Goal: Transaction & Acquisition: Purchase product/service

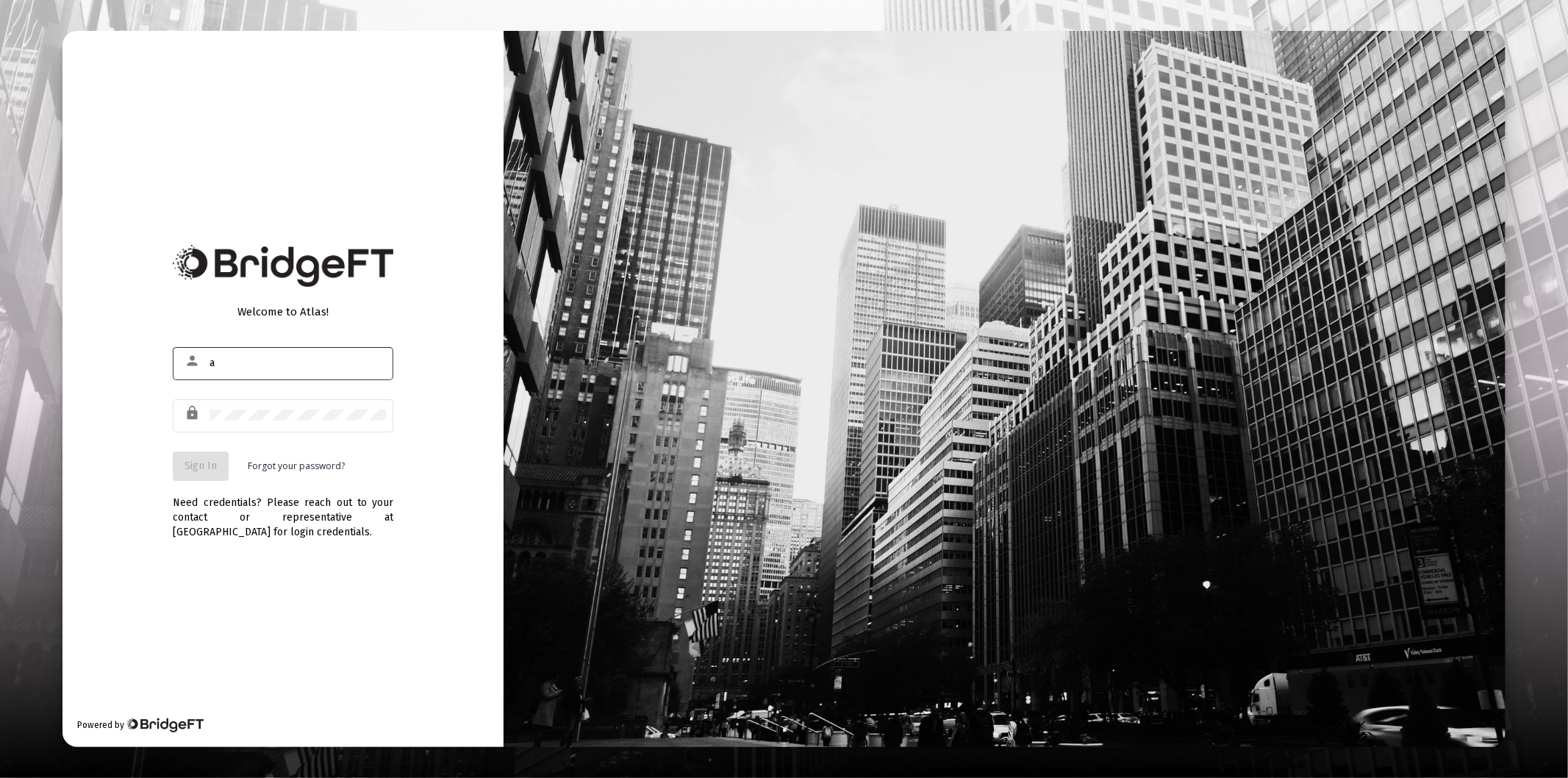
type input "[PERSON_NAME][EMAIL_ADDRESS][DOMAIN_NAME]"
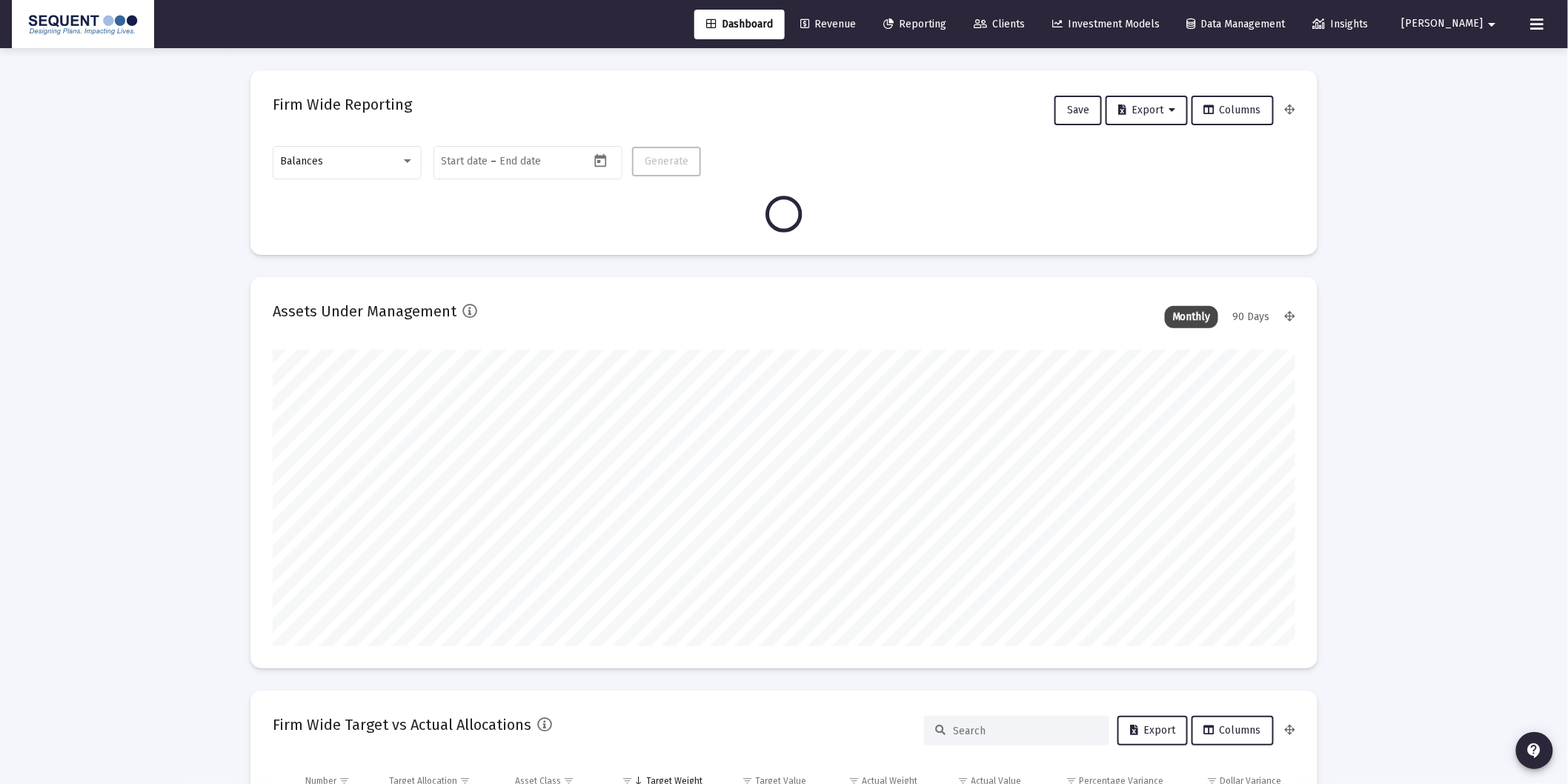
scroll to position [297, 550]
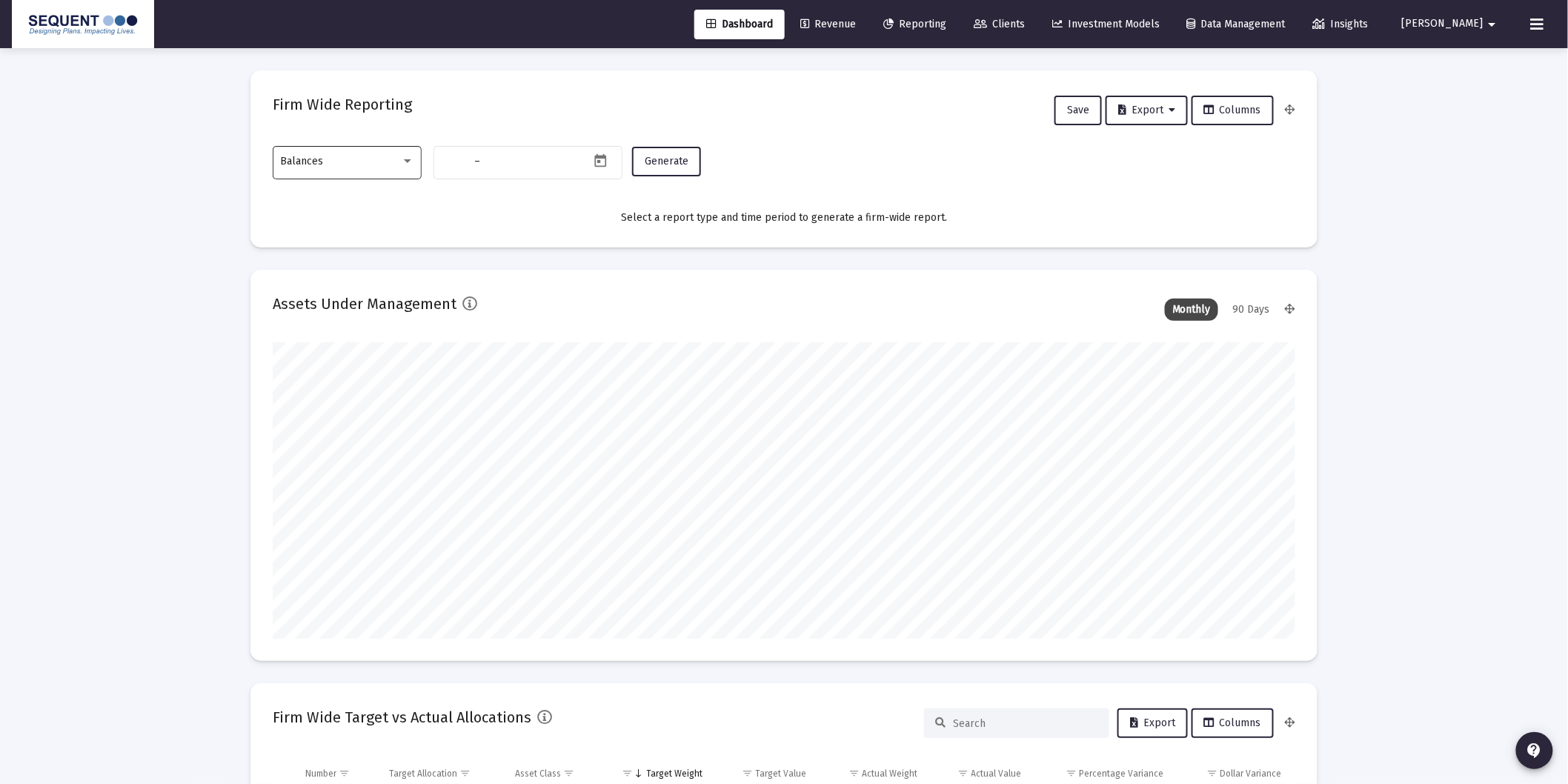
type input "[DATE]"
click at [380, 173] on div "Balances" at bounding box center [347, 161] width 133 height 36
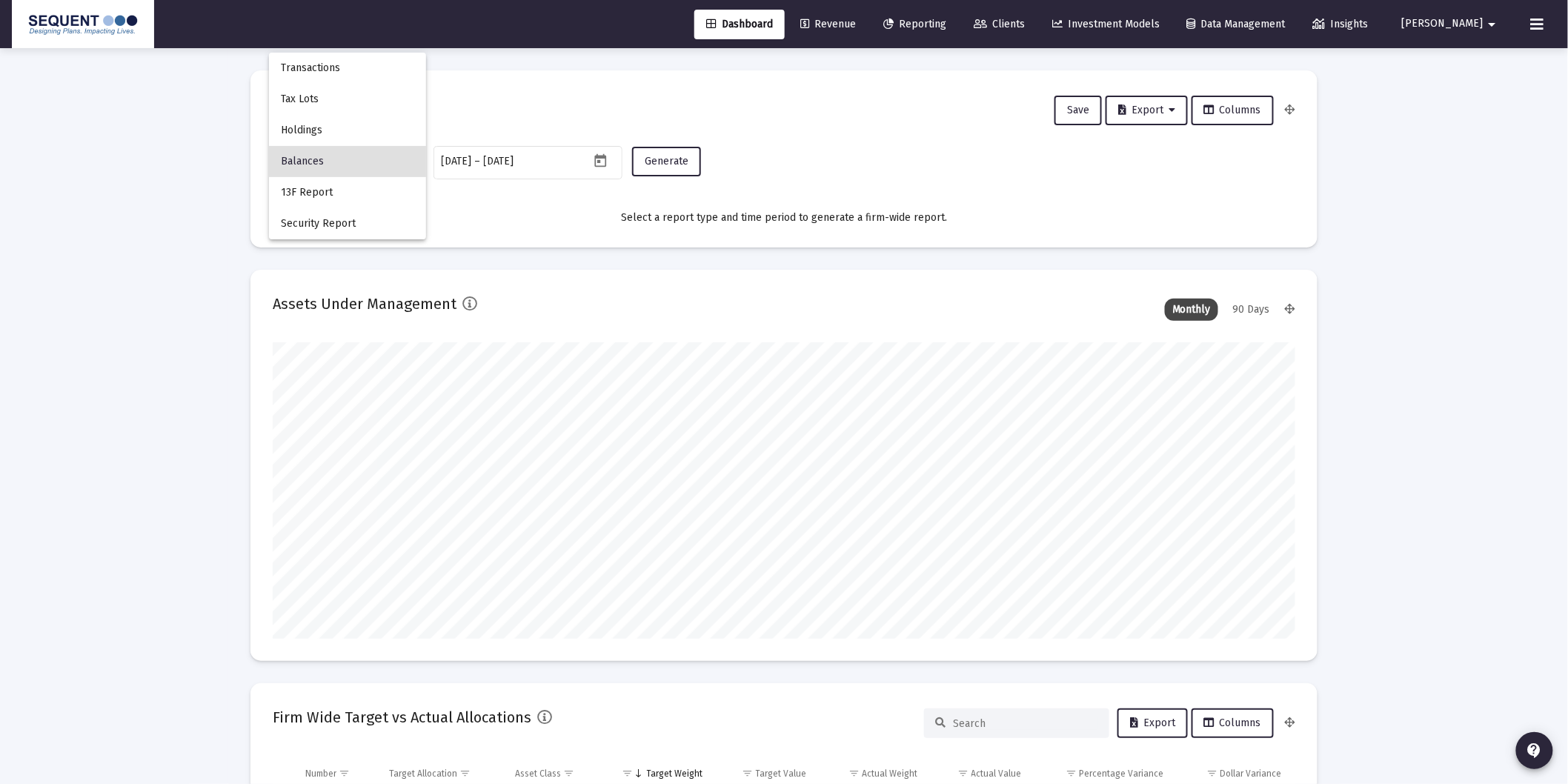
click at [518, 206] on div at bounding box center [784, 392] width 1568 height 784
click at [350, 157] on div "Balances" at bounding box center [341, 162] width 120 height 12
click at [339, 60] on span "Transactions" at bounding box center [347, 68] width 133 height 31
click at [661, 167] on button "Generate" at bounding box center [666, 161] width 69 height 30
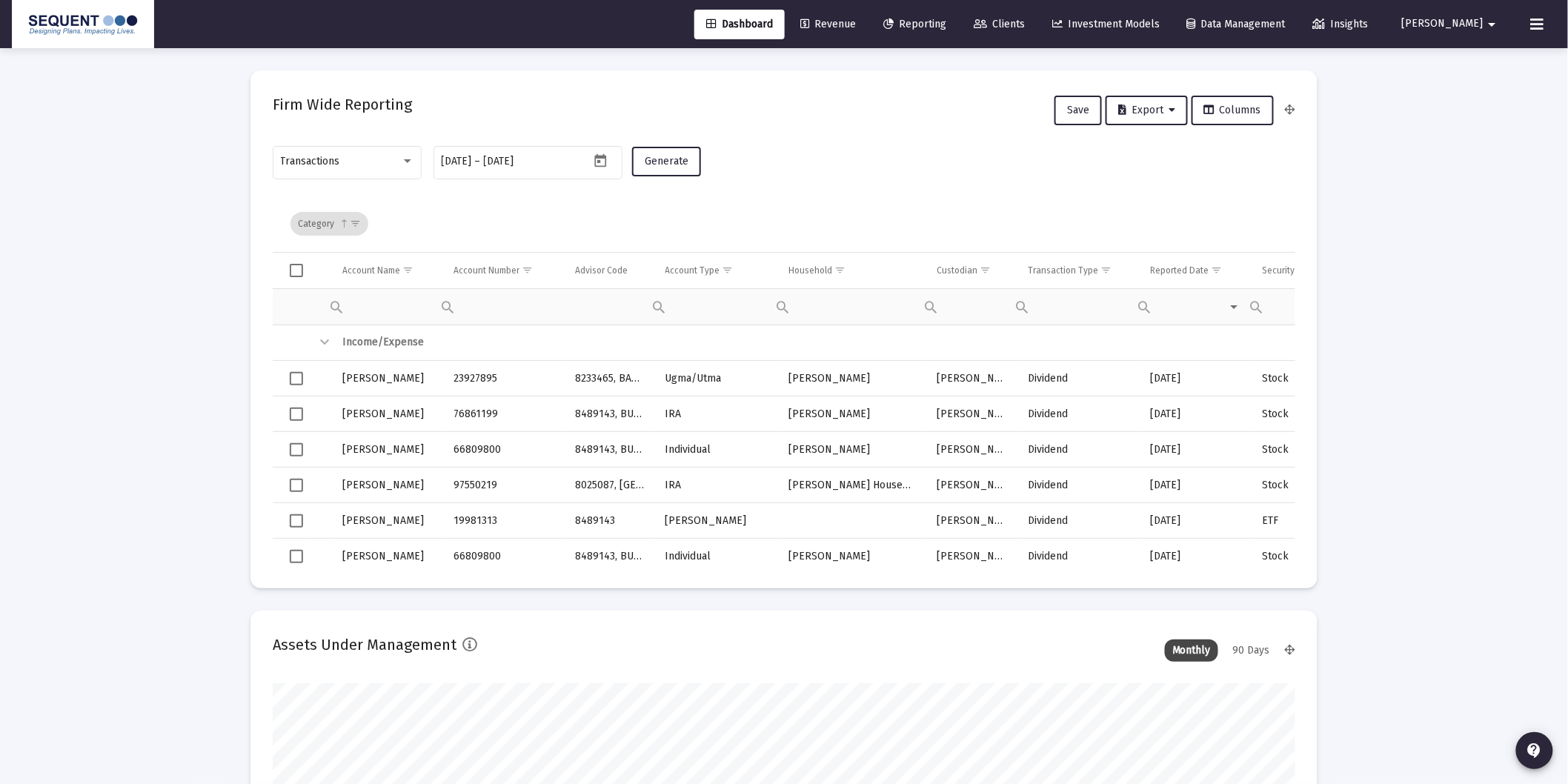
click at [856, 26] on span "Revenue" at bounding box center [828, 24] width 55 height 13
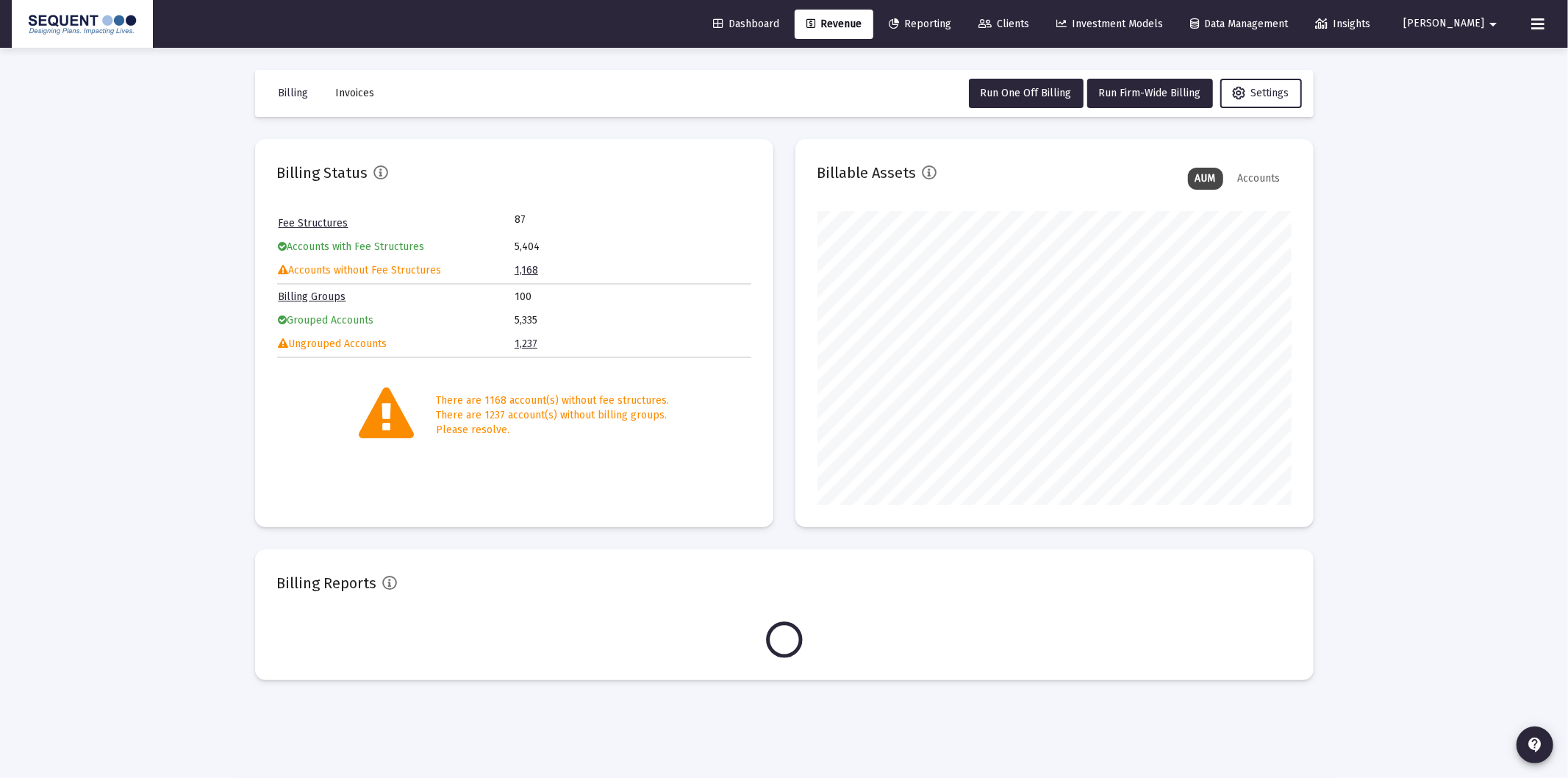
scroll to position [294, 474]
click at [992, 25] on icon at bounding box center [985, 24] width 14 height 11
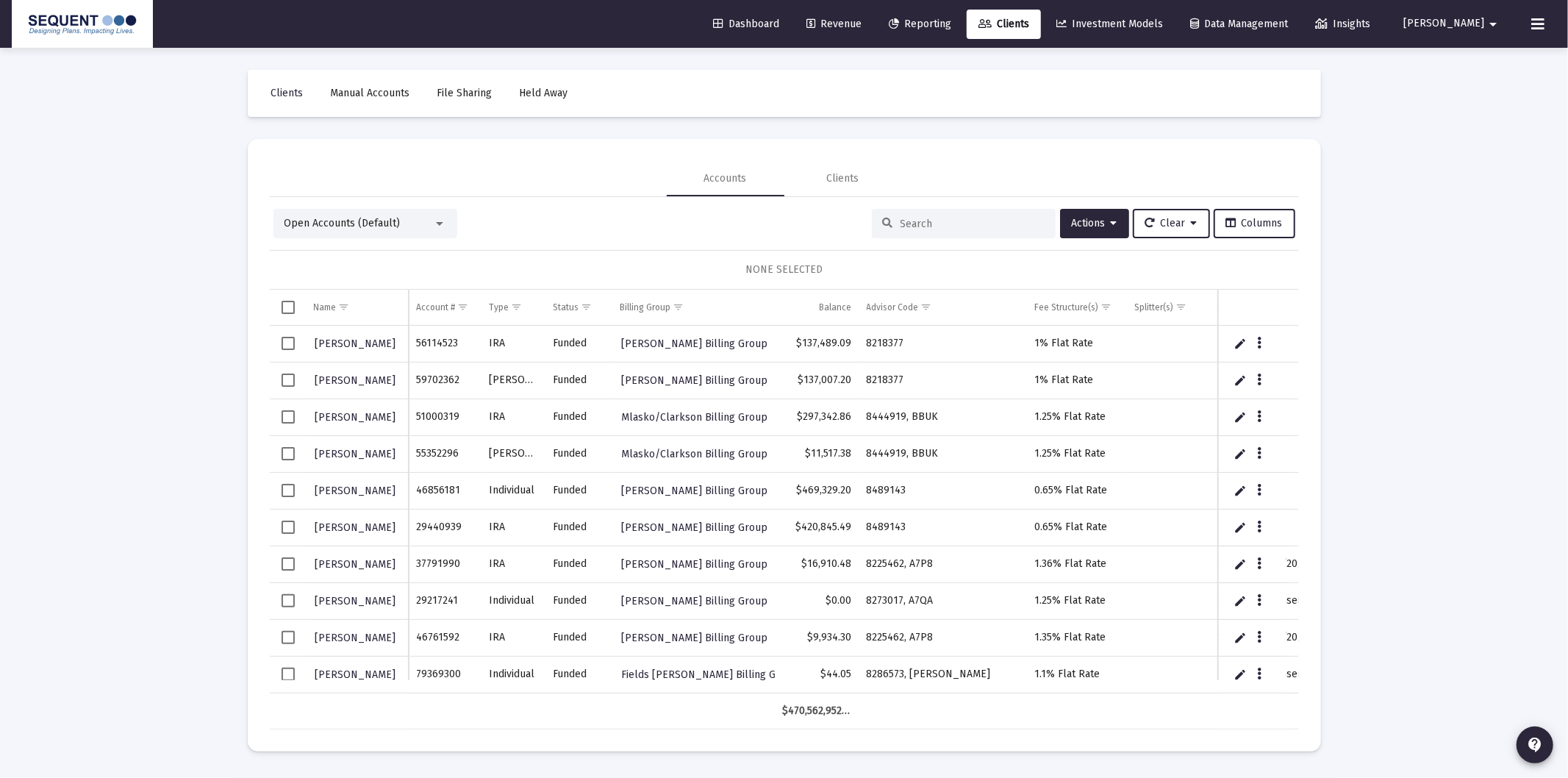
click at [966, 222] on input at bounding box center [973, 224] width 144 height 13
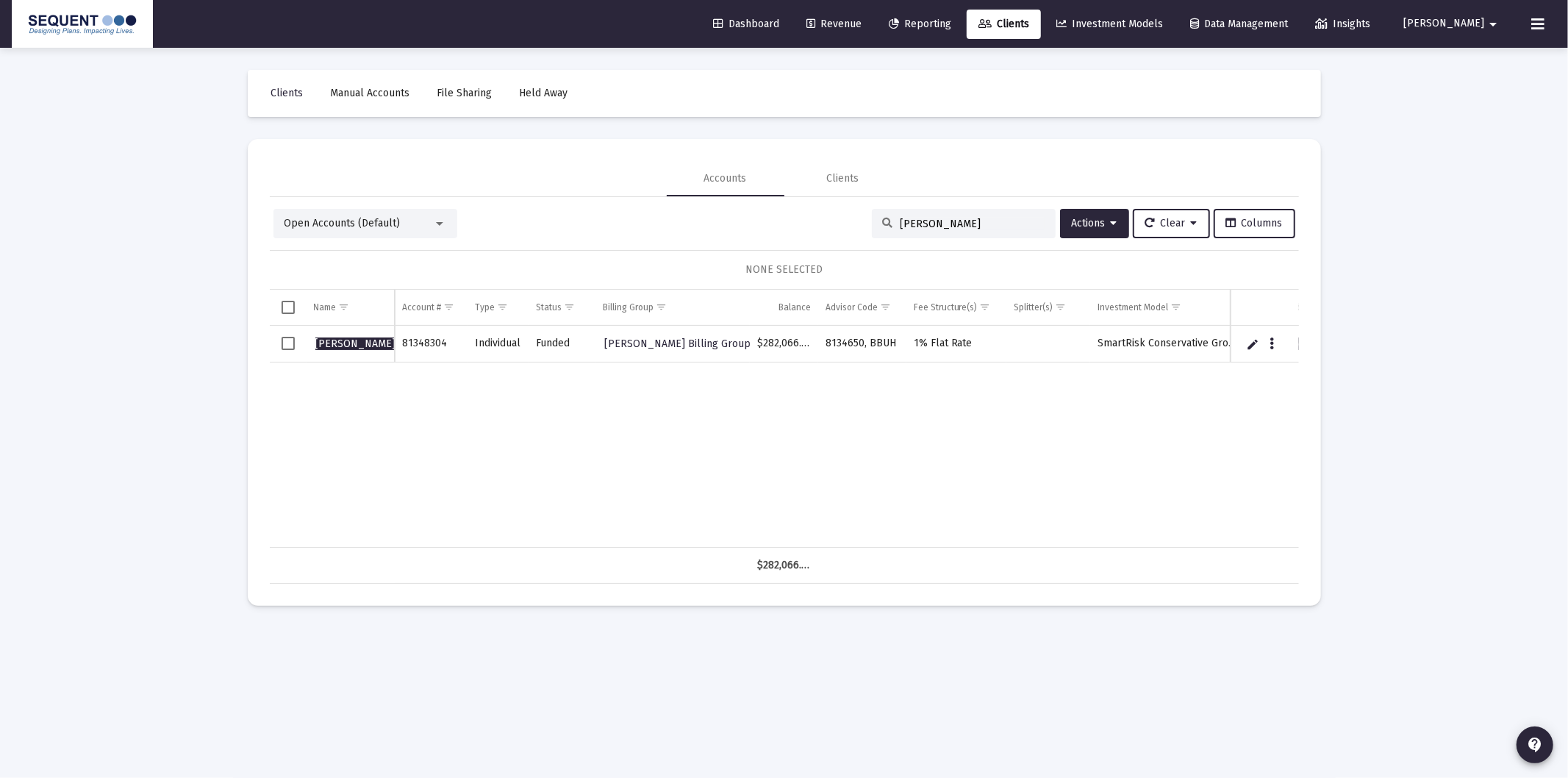
type input "[PERSON_NAME]"
click at [281, 336] on span "Select row" at bounding box center [288, 343] width 14 height 14
click at [1098, 215] on button "Actions" at bounding box center [1094, 223] width 69 height 29
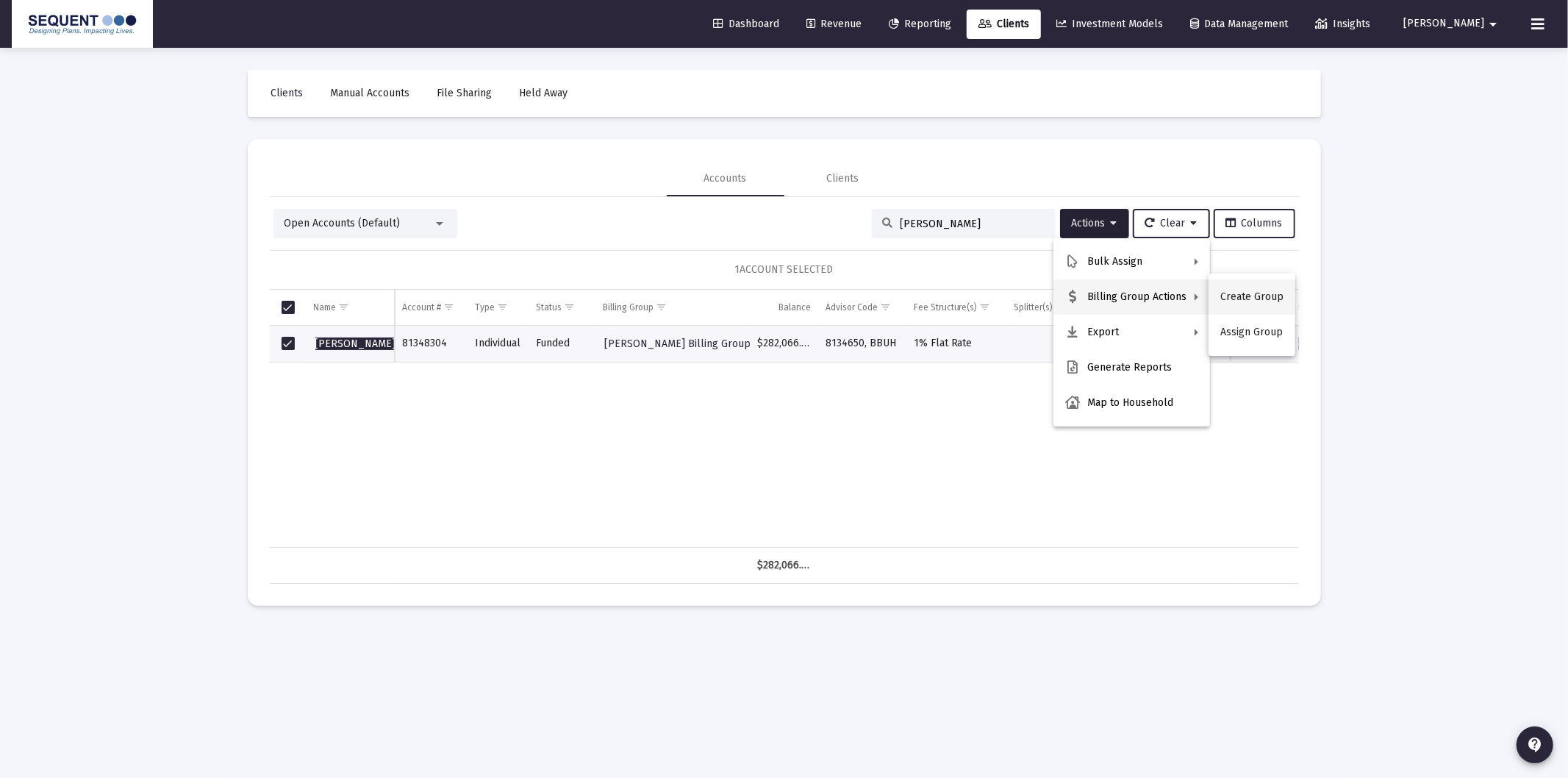
click at [1242, 302] on button "Create Group" at bounding box center [1252, 297] width 87 height 35
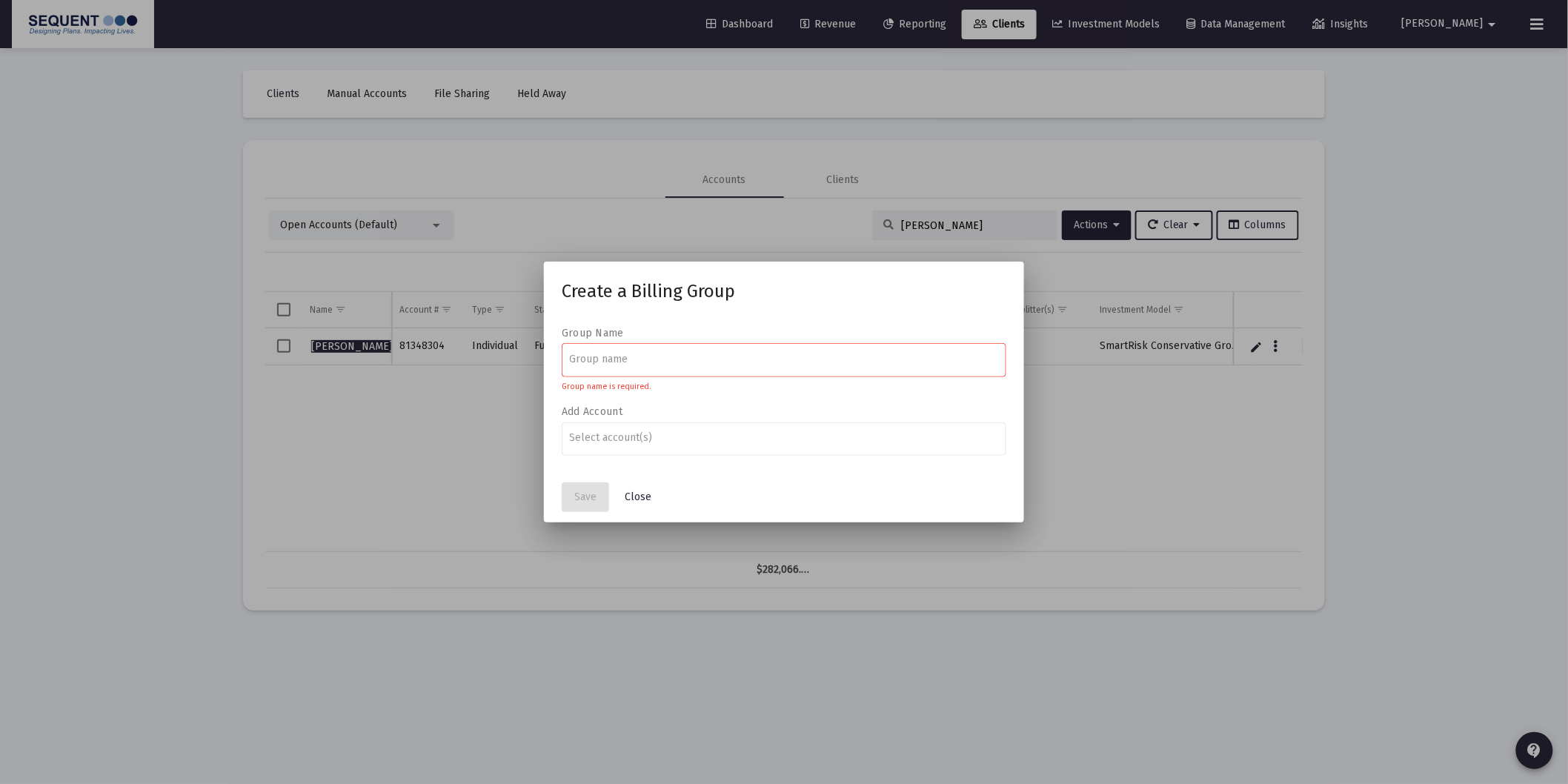
click at [693, 365] on div at bounding box center [784, 359] width 429 height 36
type input "[PERSON_NAME] (account leaving)"
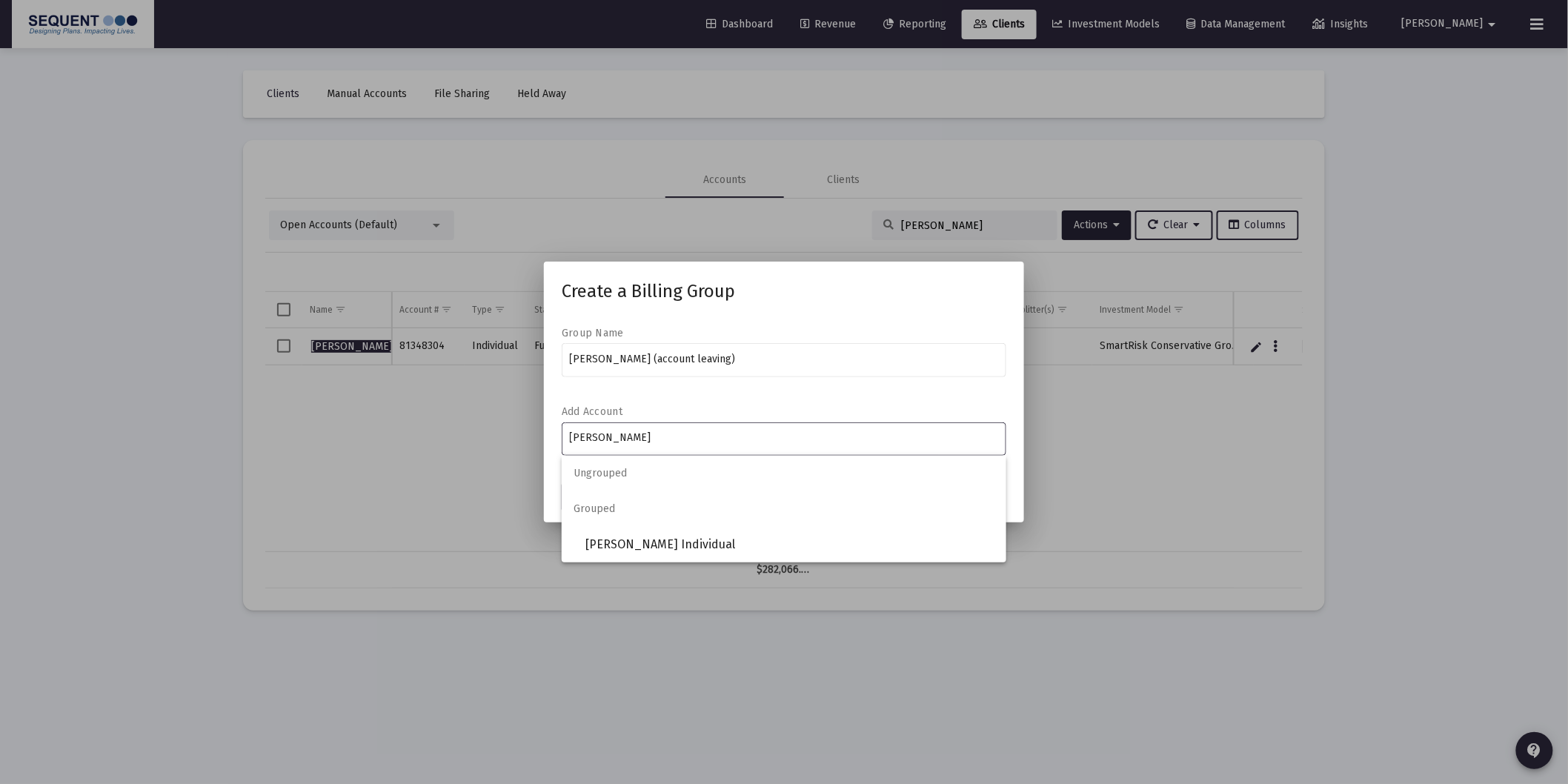
type input "[PERSON_NAME]"
click at [678, 546] on span "[PERSON_NAME] Individual" at bounding box center [790, 544] width 409 height 36
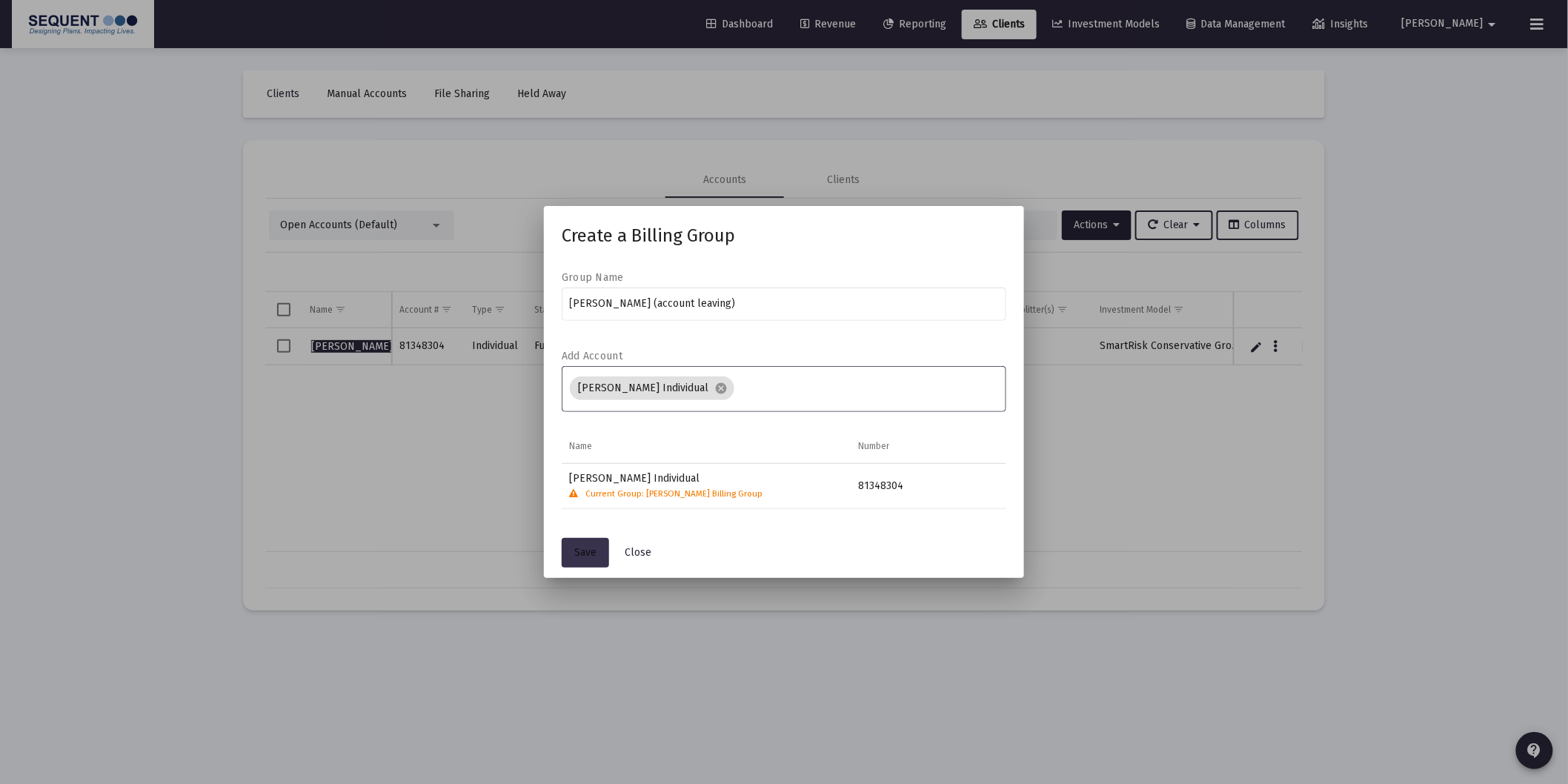
click at [577, 552] on span "Save" at bounding box center [585, 552] width 22 height 13
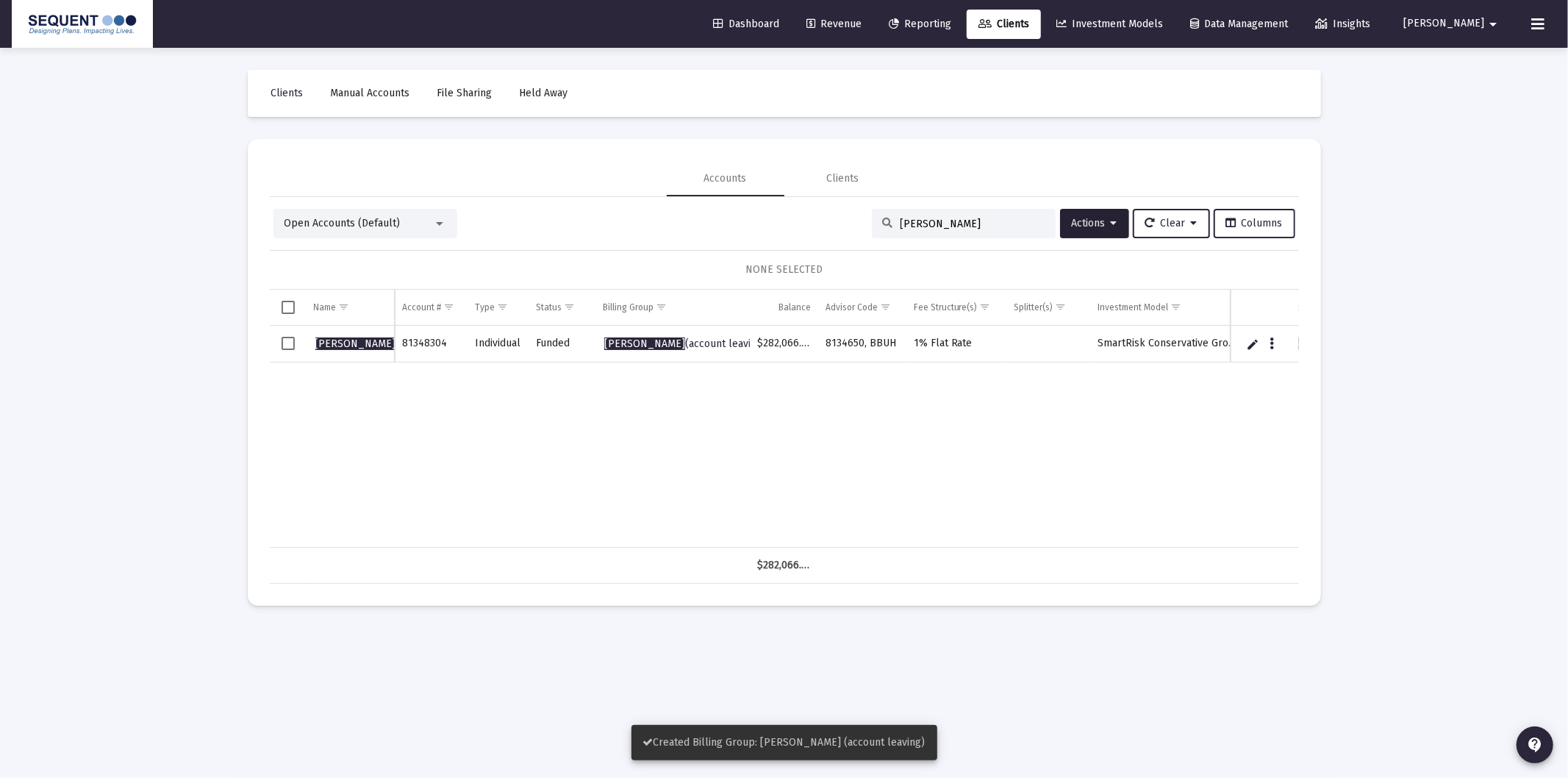
click at [862, 22] on span "Revenue" at bounding box center [833, 24] width 55 height 13
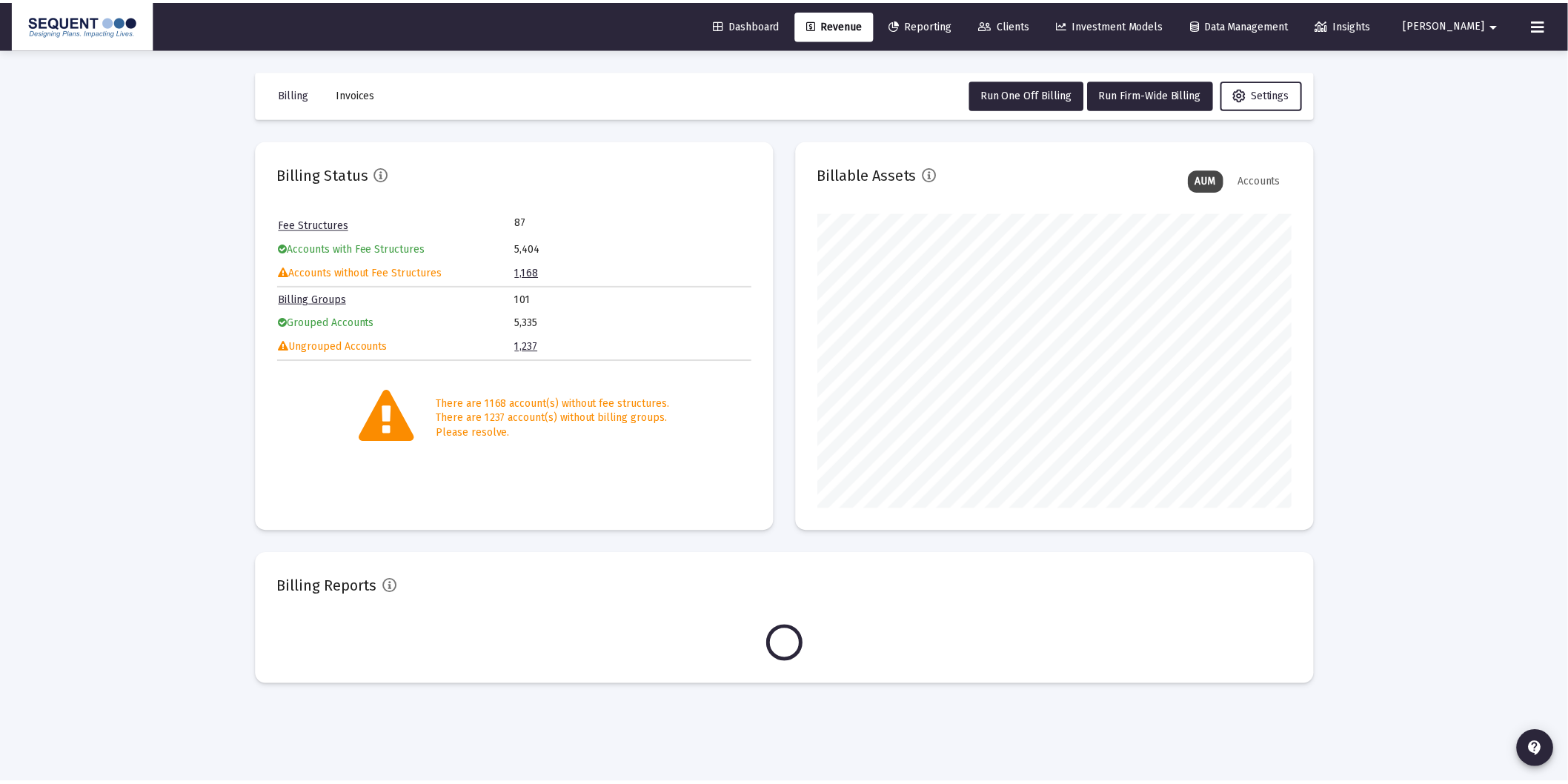
scroll to position [297, 478]
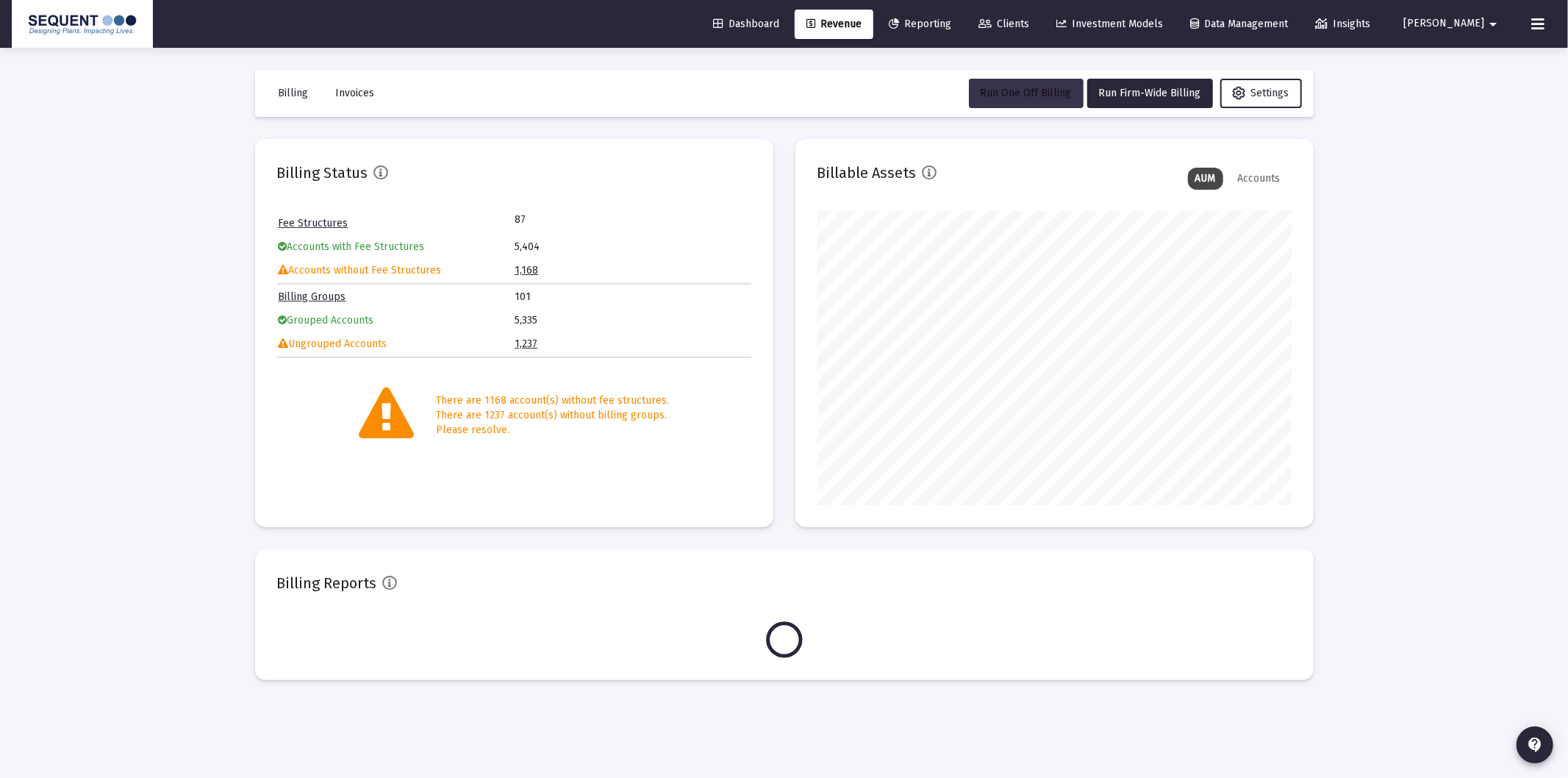
click at [1058, 80] on button "Run One Off Billing" at bounding box center [1026, 93] width 115 height 29
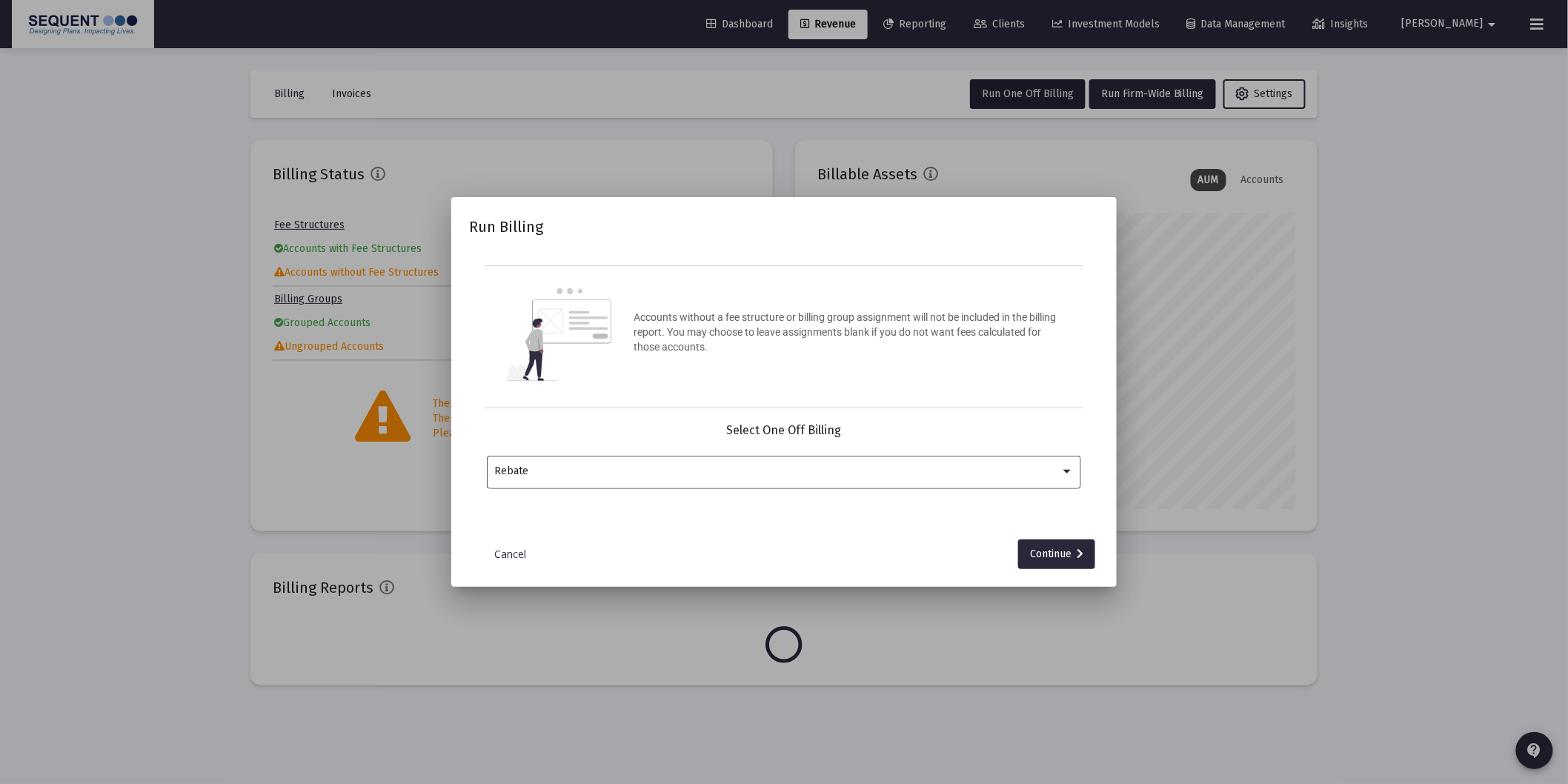
click at [984, 475] on div "Rebate" at bounding box center [777, 471] width 565 height 12
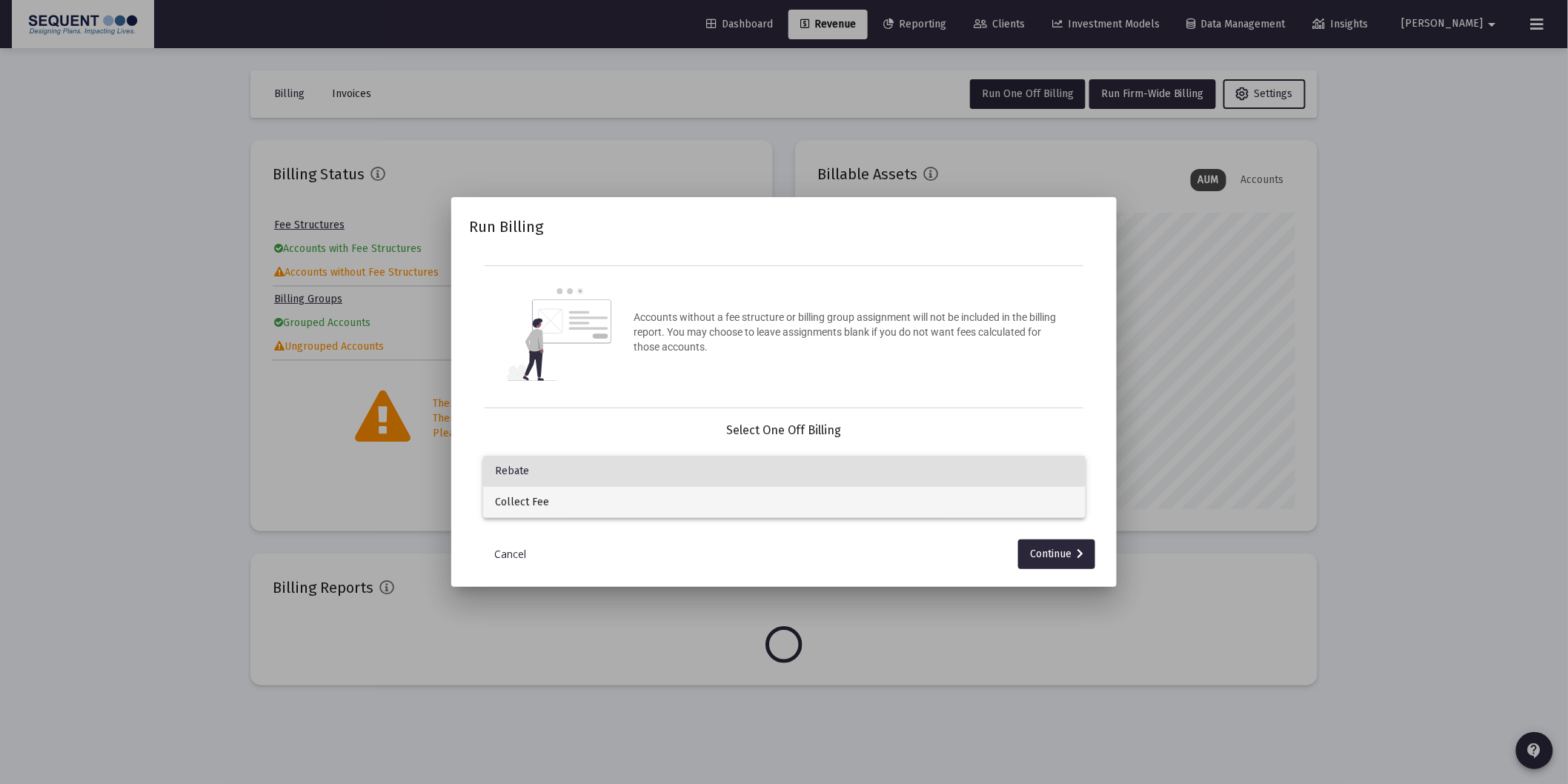
click at [588, 499] on span "Collect Fee" at bounding box center [784, 502] width 579 height 31
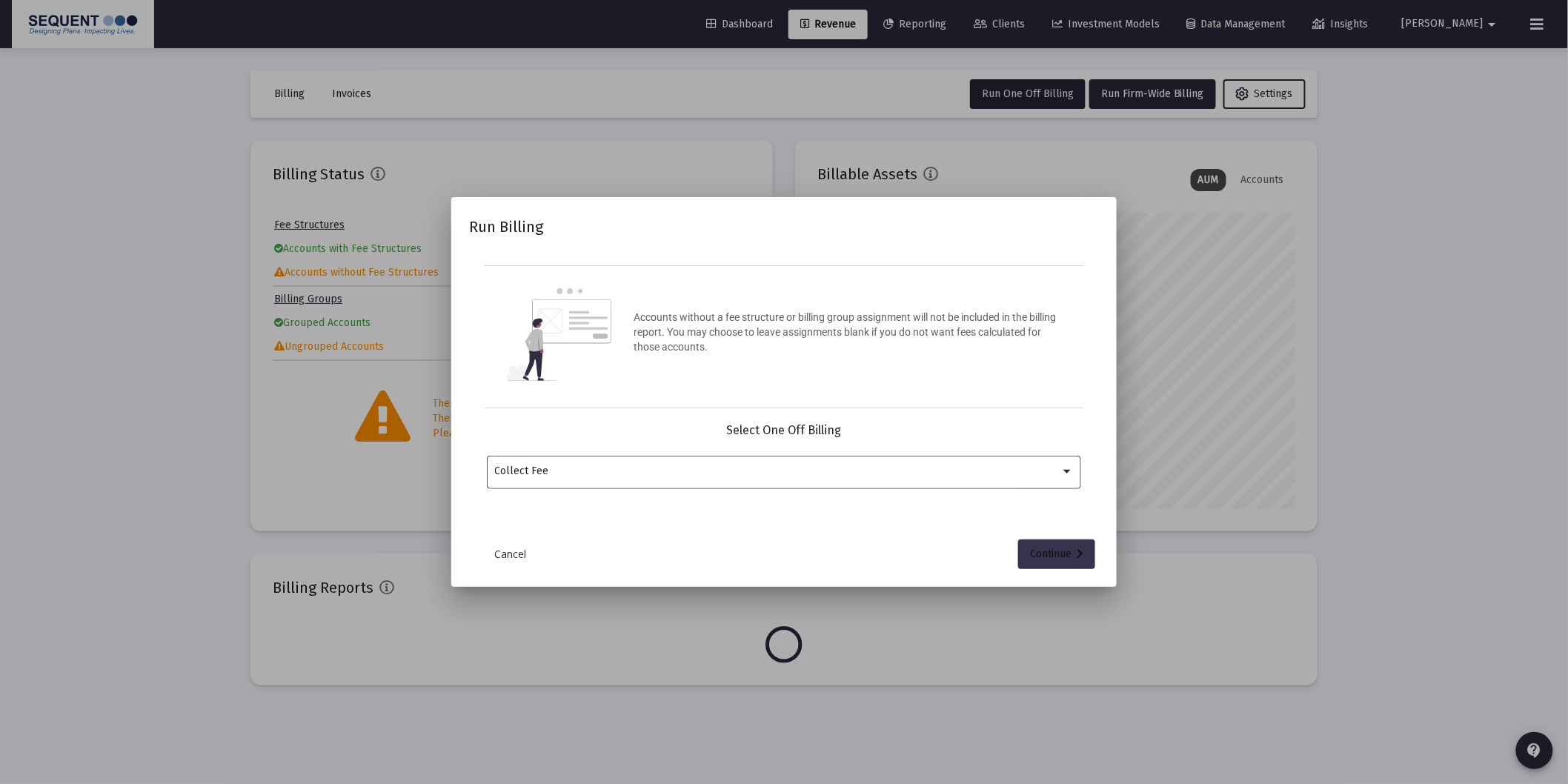
click at [1048, 552] on div "Continue" at bounding box center [1056, 554] width 54 height 30
click at [614, 468] on input "Selection" at bounding box center [775, 471] width 561 height 12
type input "rho"
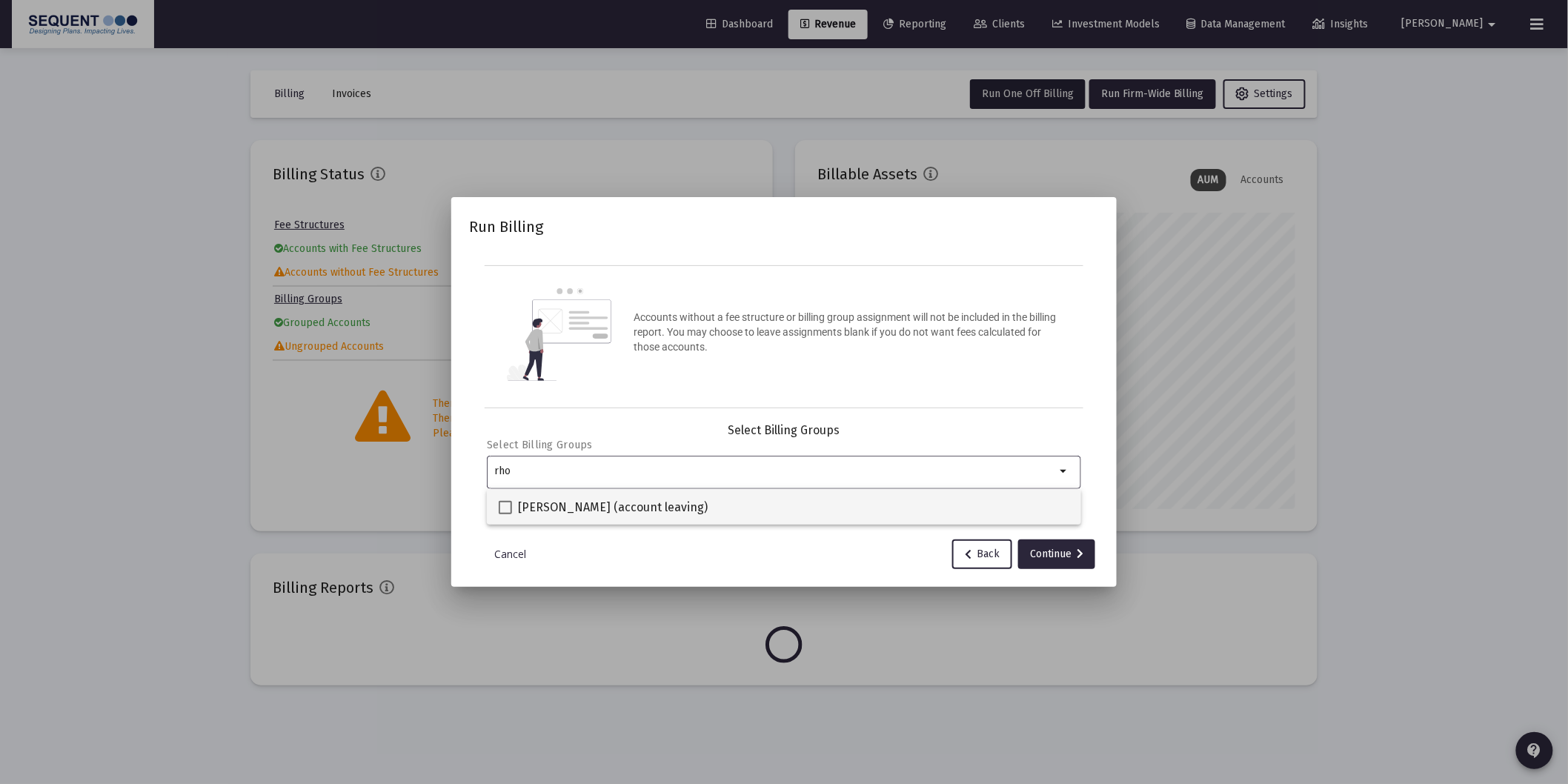
click at [587, 520] on mat-checkbox "[PERSON_NAME] (account leaving)" at bounding box center [603, 506] width 209 height 36
click at [661, 486] on div "rho" at bounding box center [775, 471] width 561 height 36
click at [653, 506] on div "[PERSON_NAME] (account leaving)" at bounding box center [784, 506] width 571 height 36
checkbox input "true"
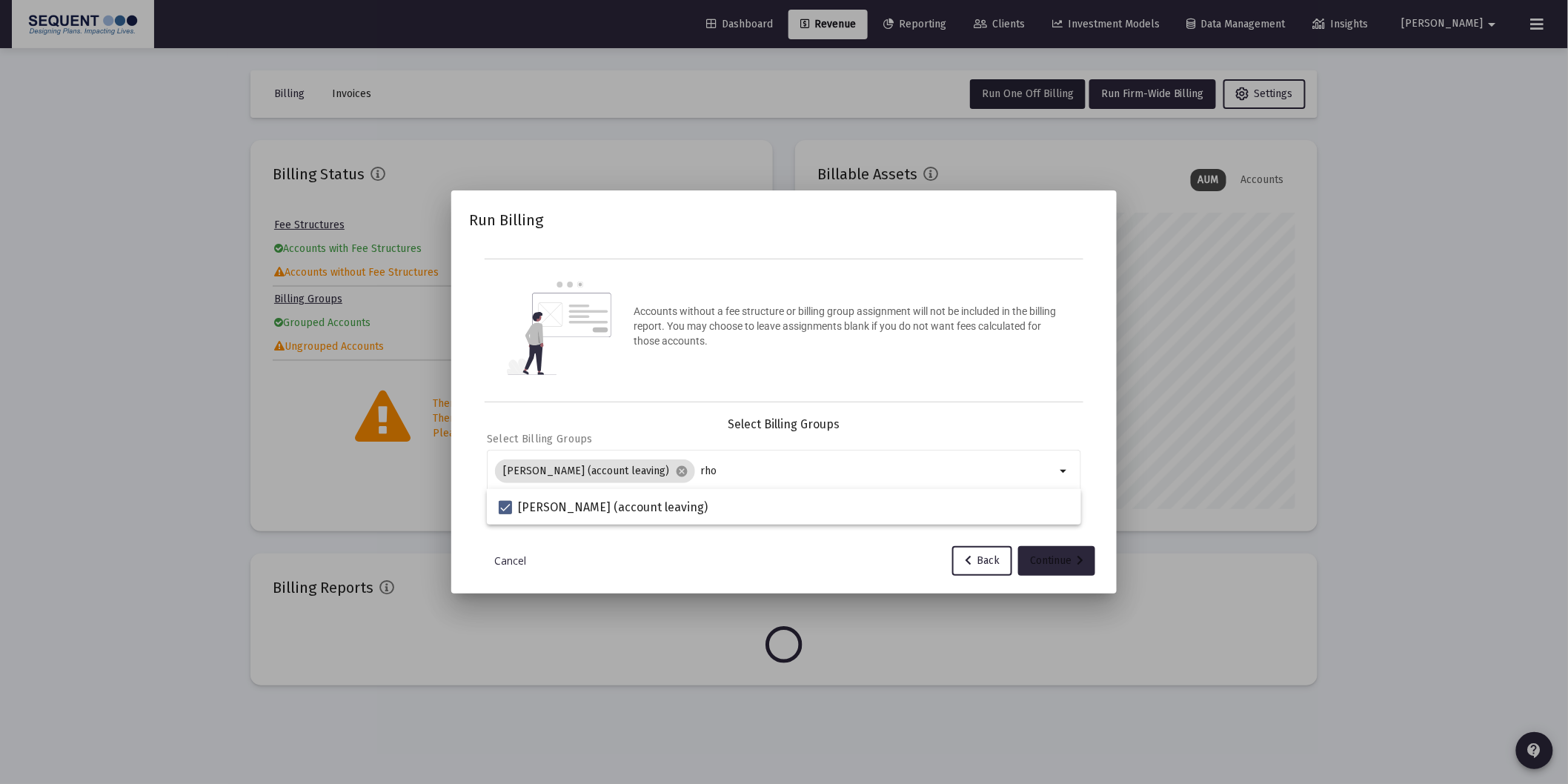
click at [1051, 559] on div "Continue" at bounding box center [1056, 561] width 54 height 30
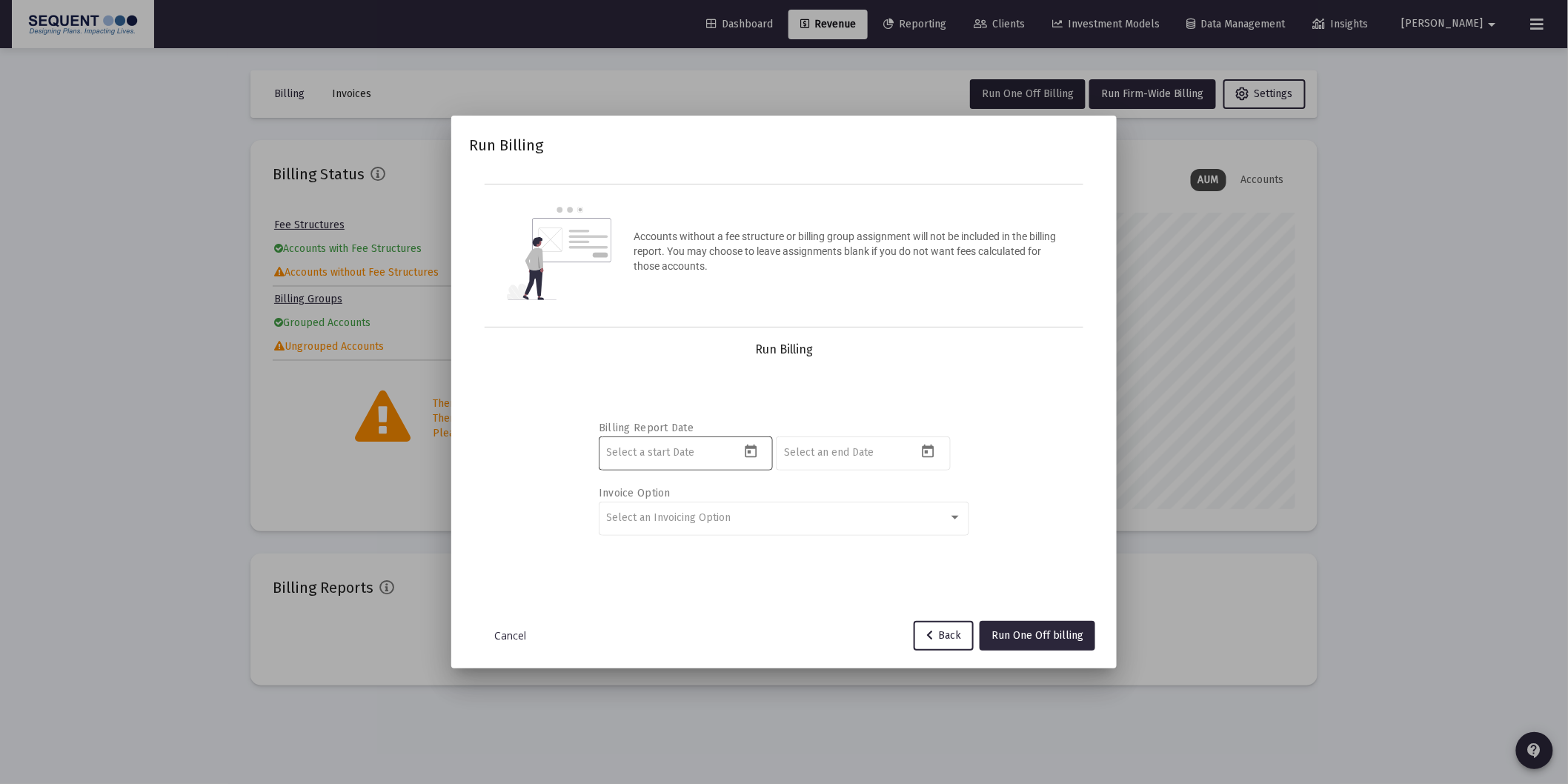
click at [753, 453] on icon "Open calendar" at bounding box center [751, 452] width 16 height 16
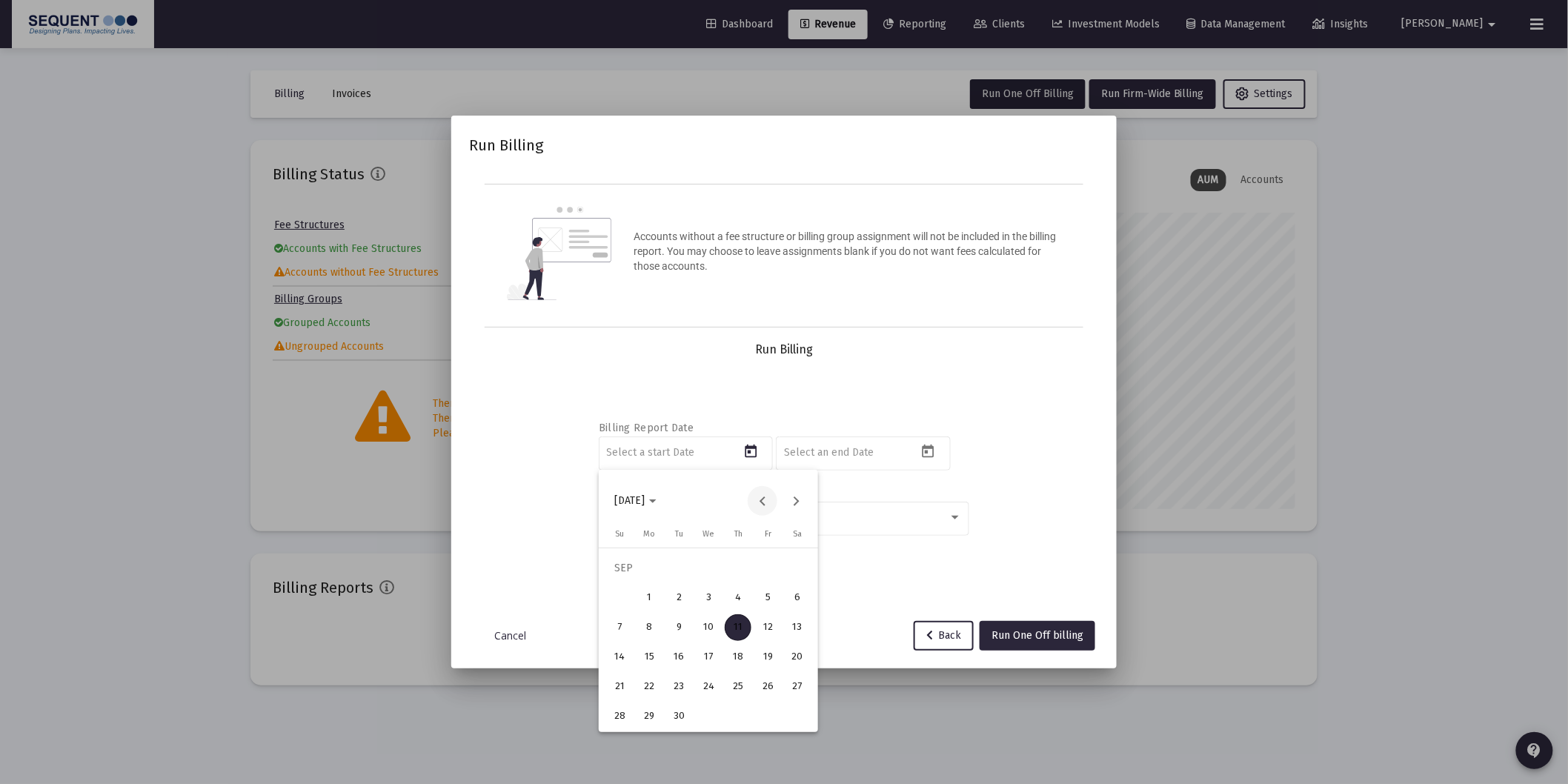
click at [761, 505] on button "Previous month" at bounding box center [762, 500] width 30 height 30
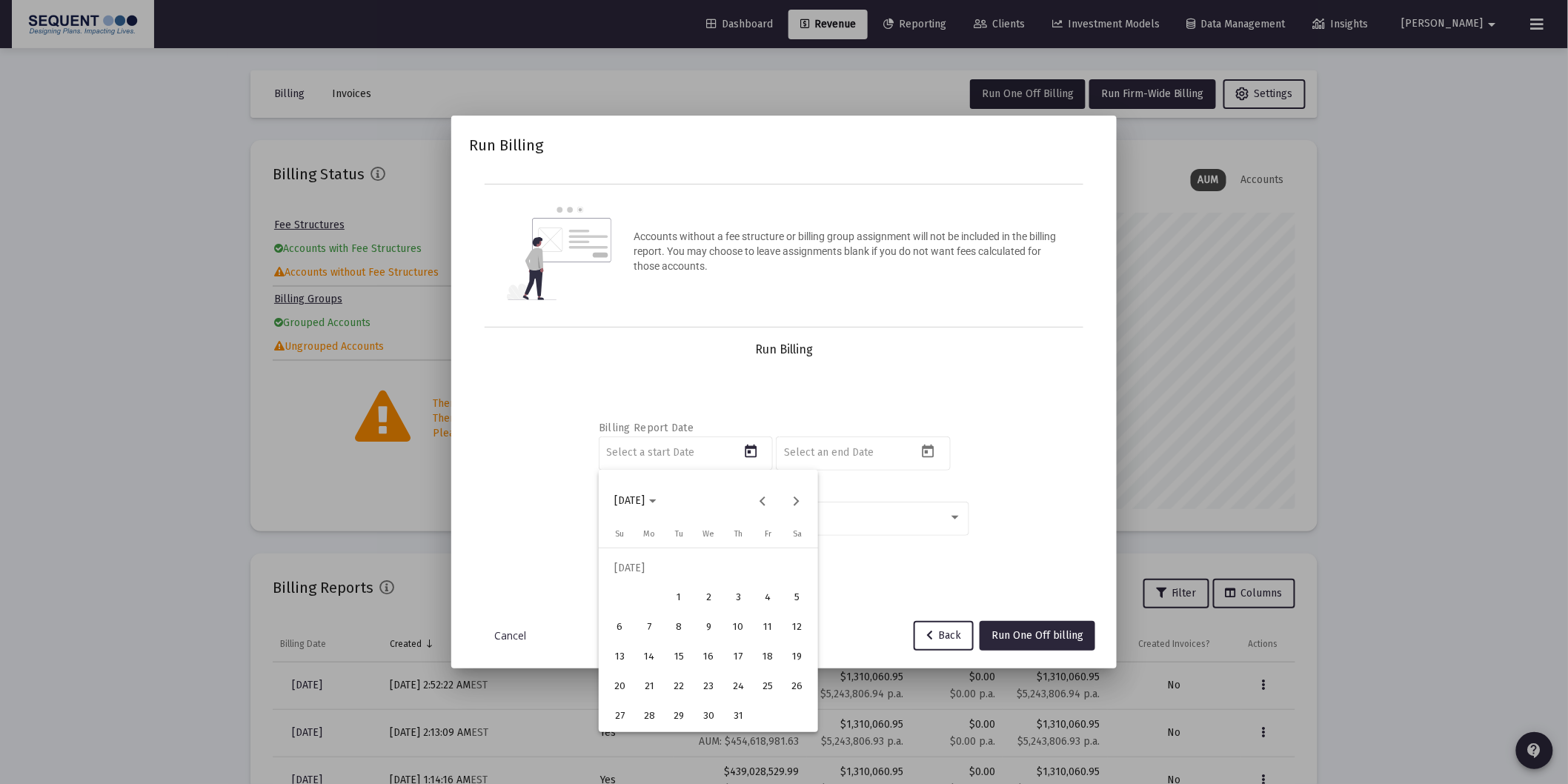
click at [682, 599] on div "1" at bounding box center [678, 598] width 26 height 26
type input "[DATE]"
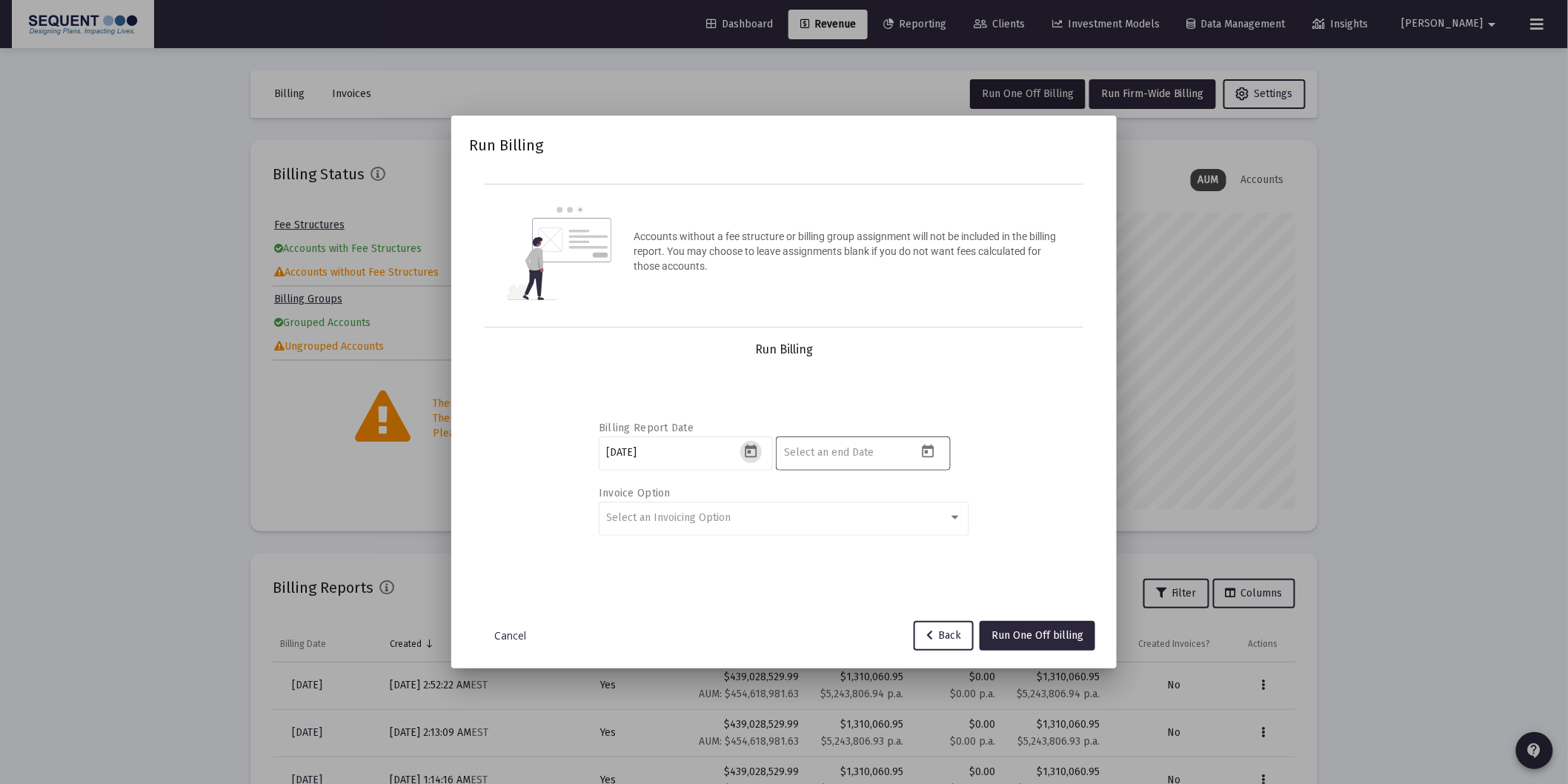
click at [928, 456] on icon "Open calendar" at bounding box center [929, 452] width 12 height 14
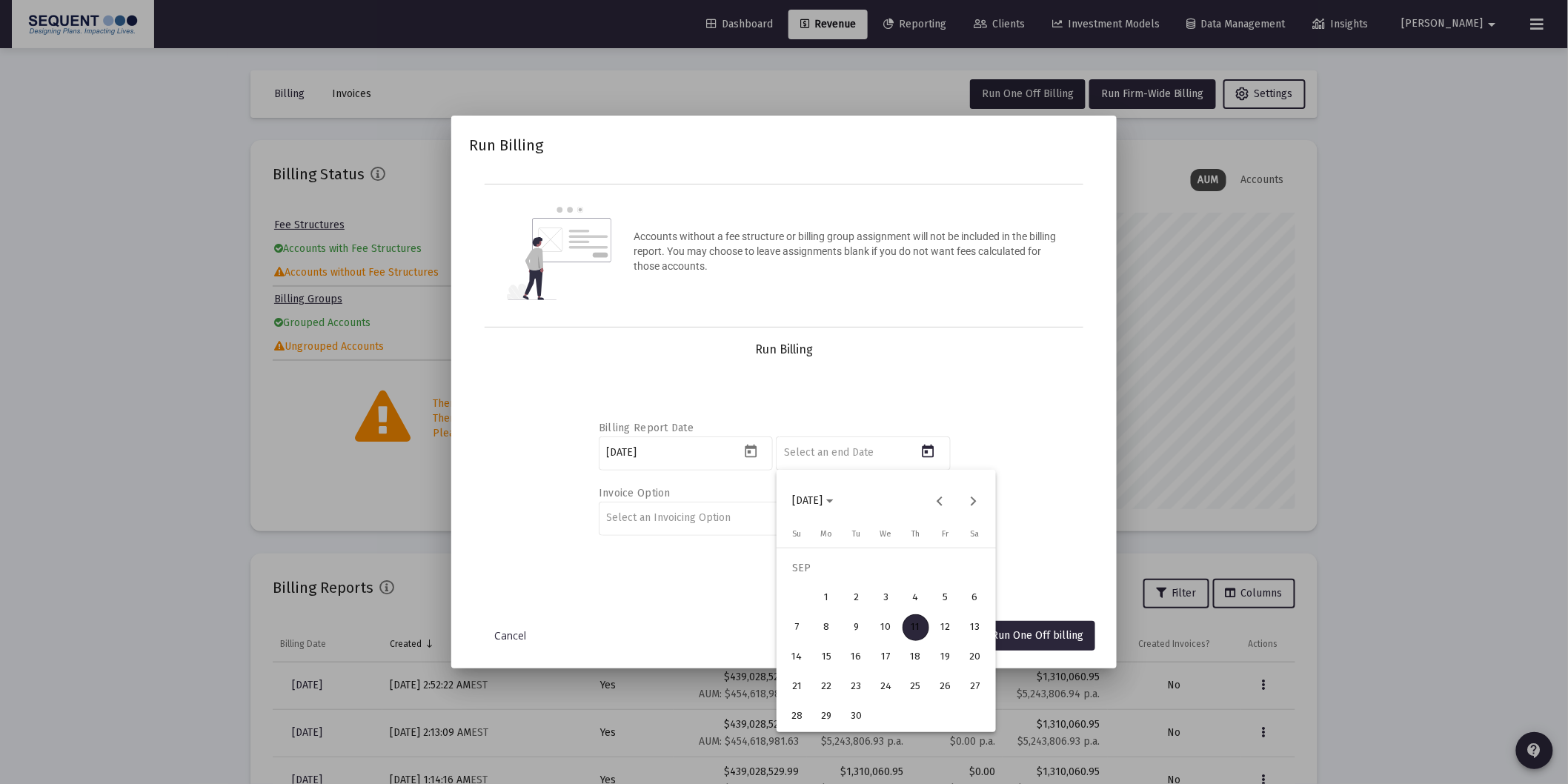
click at [889, 632] on div "10" at bounding box center [886, 627] width 26 height 26
type input "[DATE]"
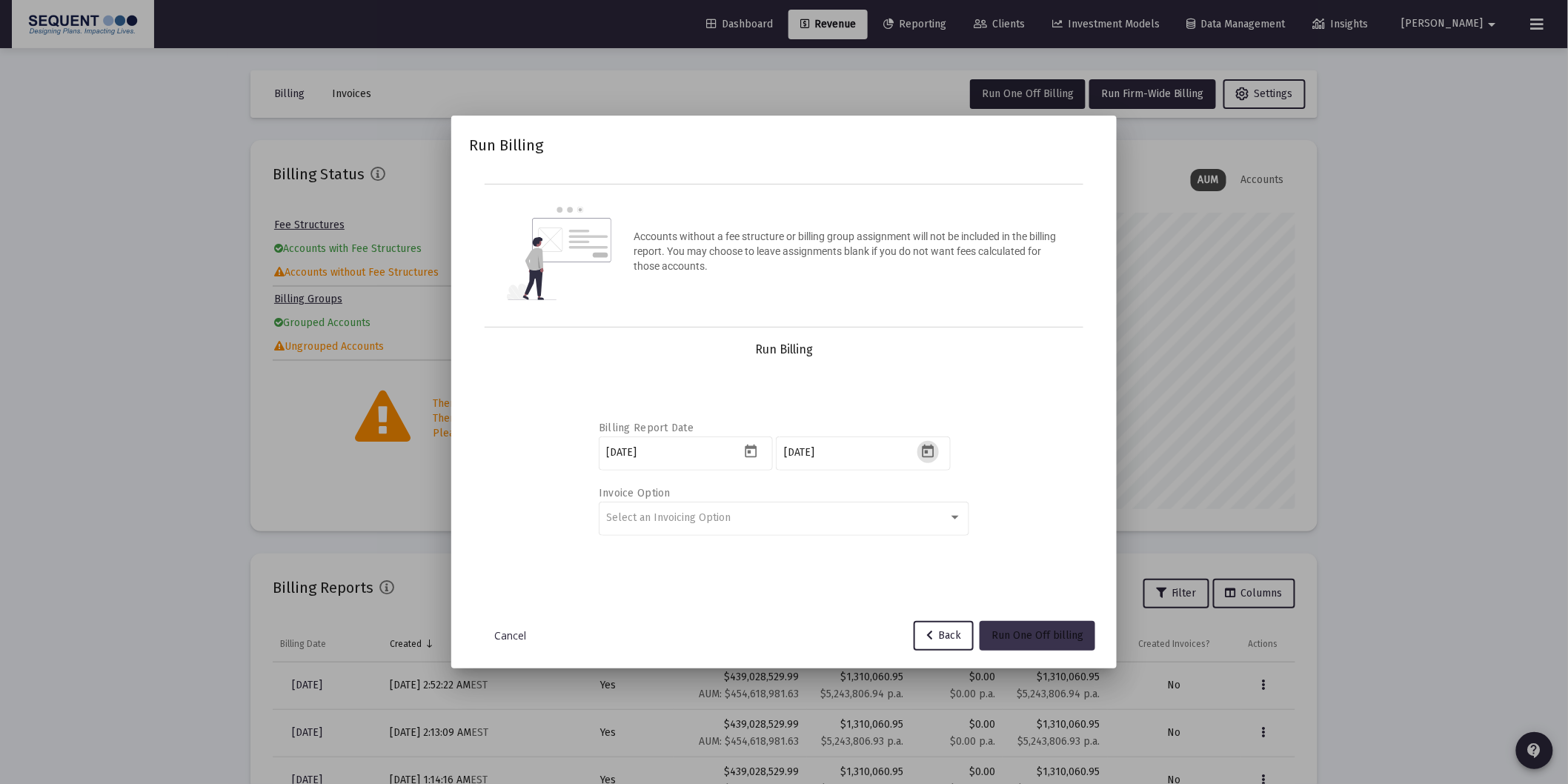
click at [1055, 639] on span "Run One Off billing" at bounding box center [1037, 635] width 92 height 13
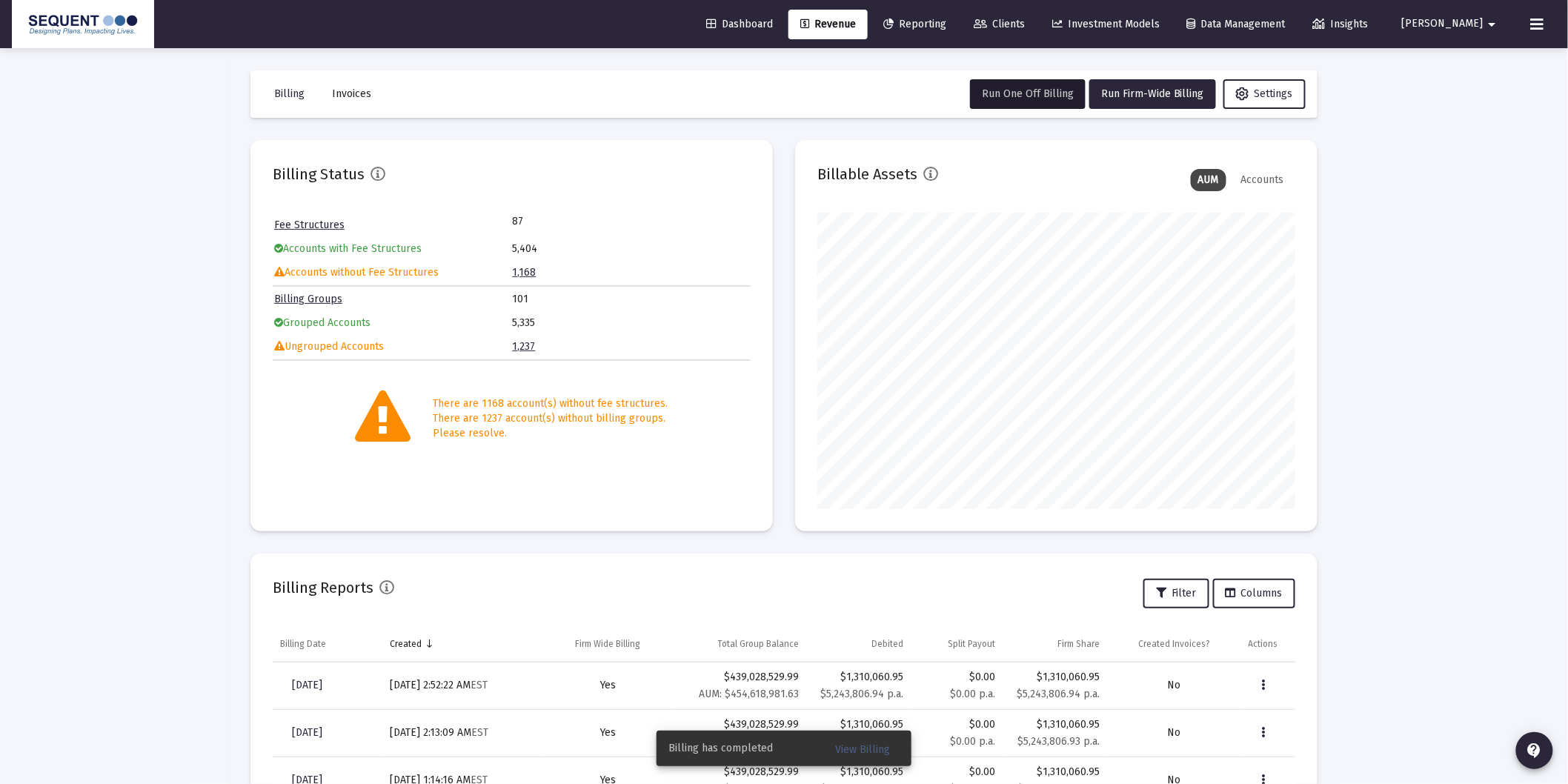
click at [847, 745] on span "View Billing" at bounding box center [863, 749] width 54 height 13
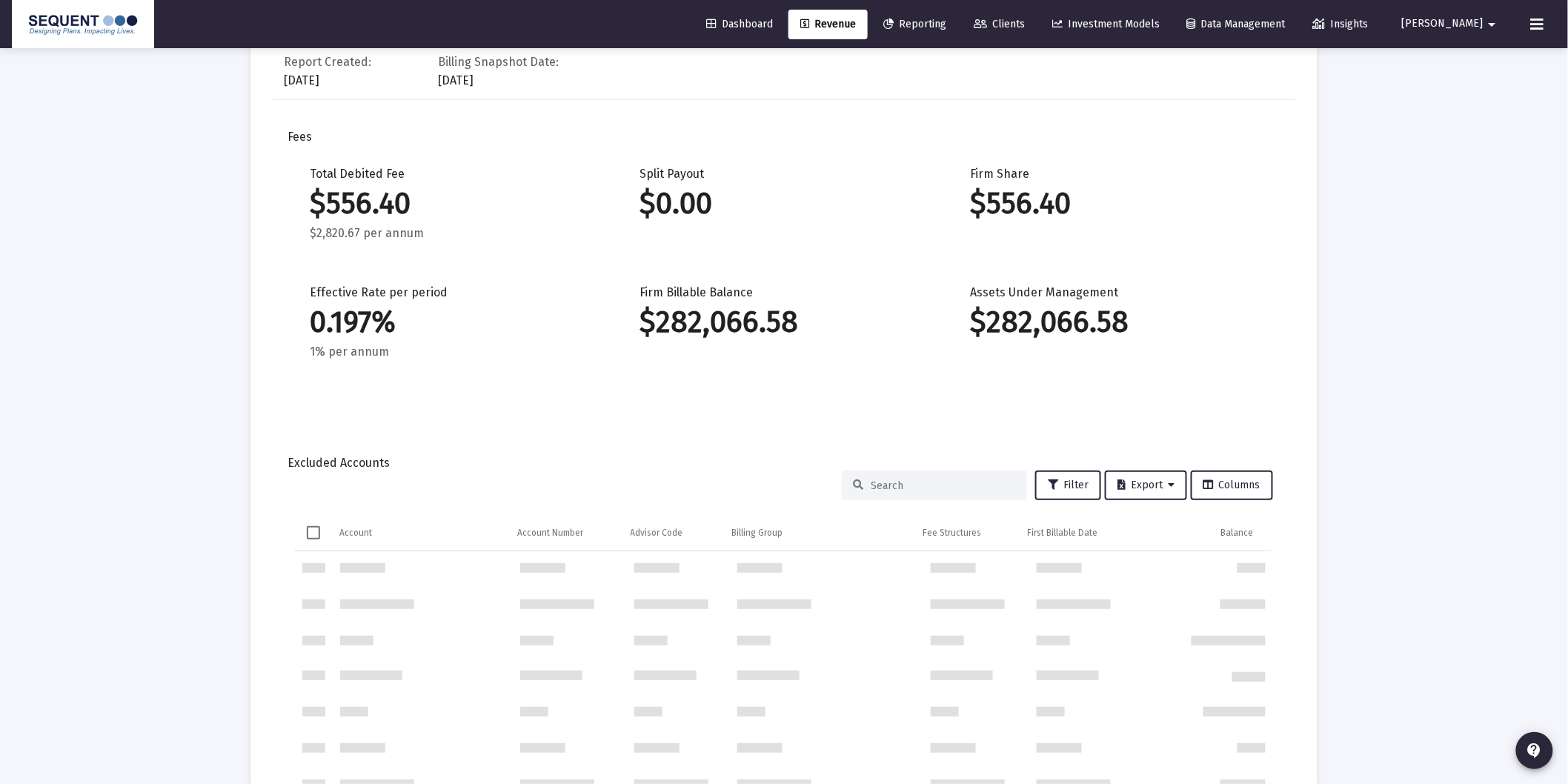
scroll to position [449, 0]
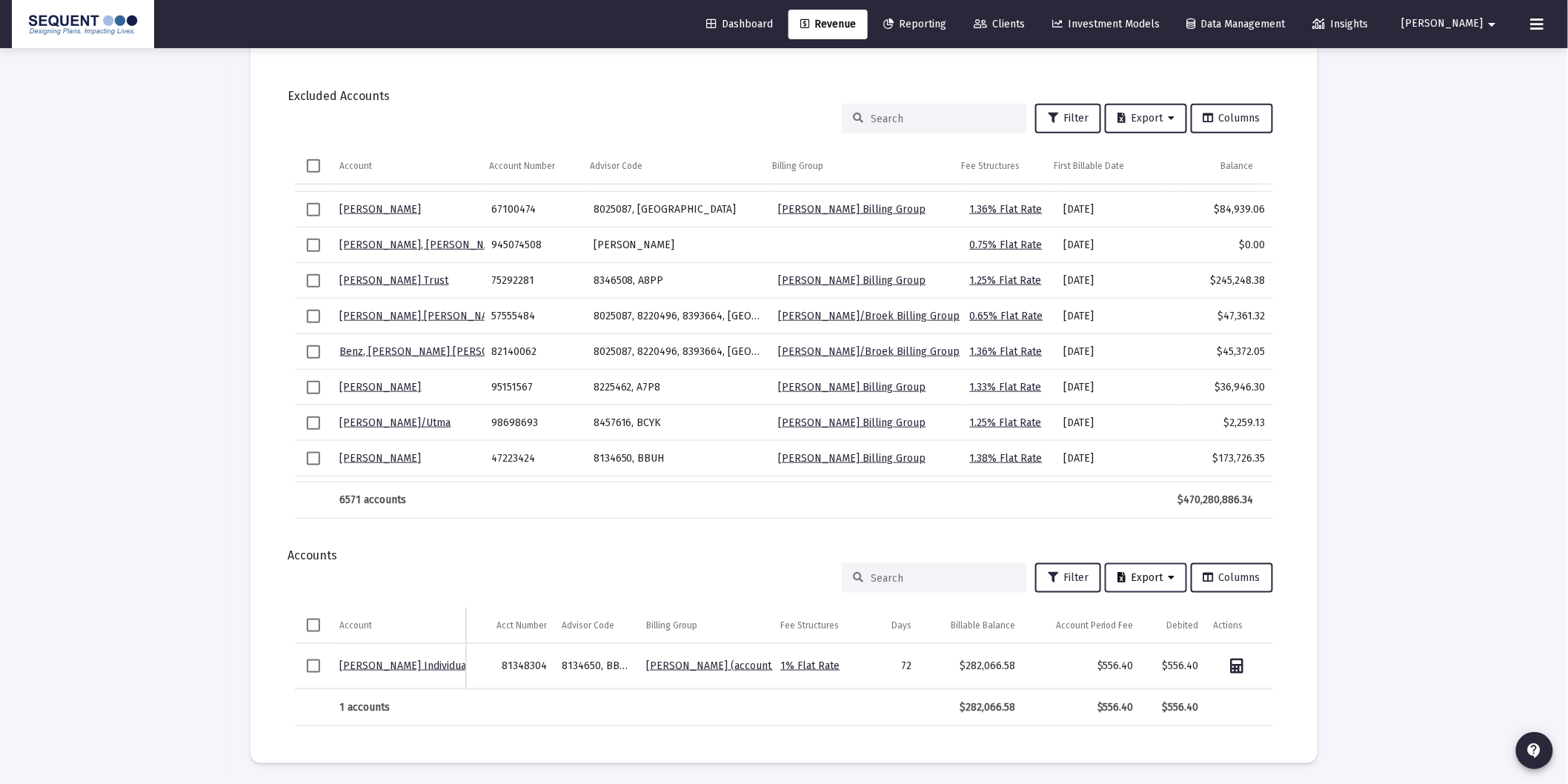
click at [1159, 571] on span "Export" at bounding box center [1146, 577] width 57 height 13
click at [1141, 613] on button "Export All Rows" at bounding box center [1153, 615] width 101 height 36
